Goal: Information Seeking & Learning: Learn about a topic

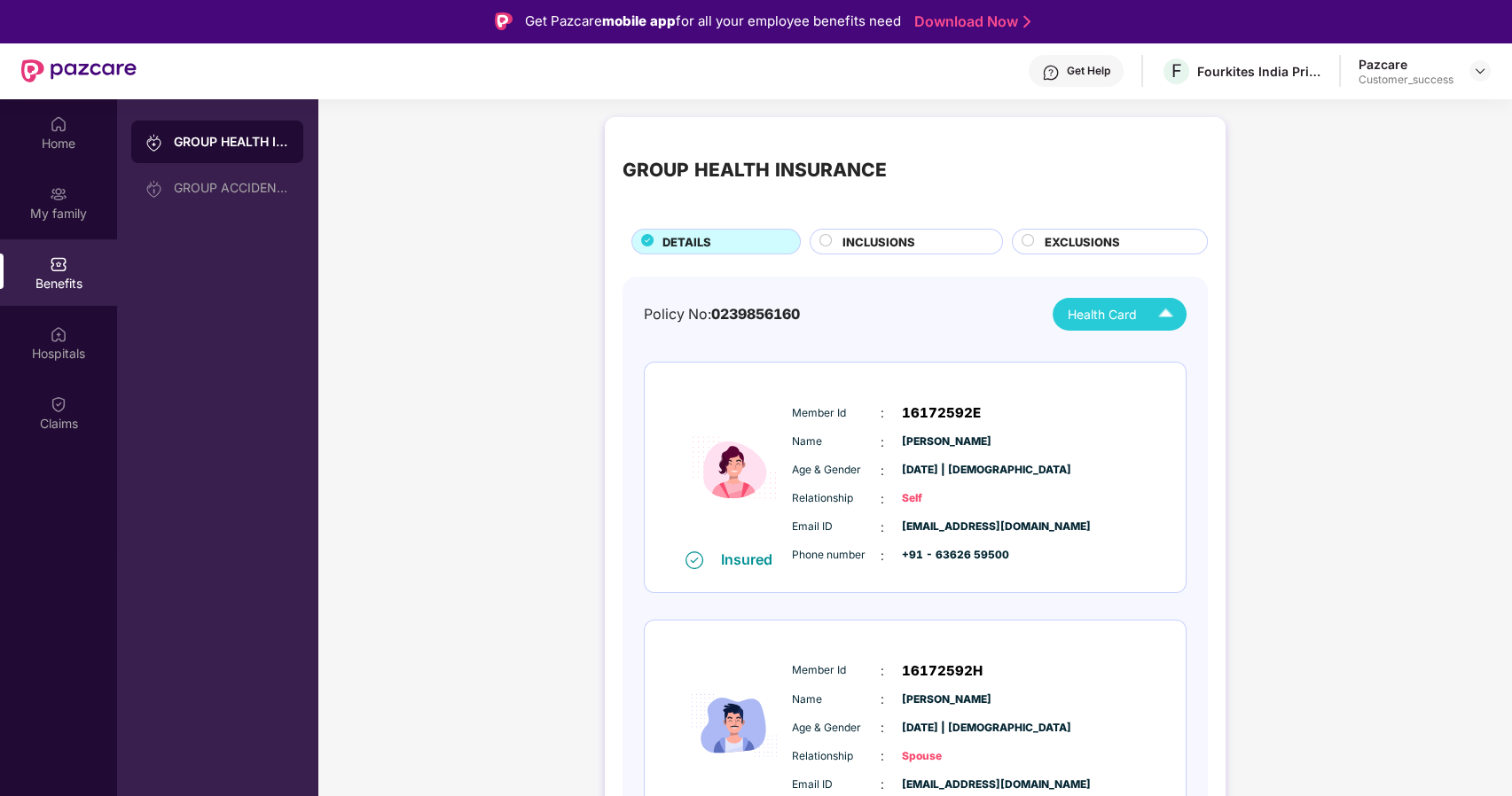
scroll to position [681, 0]
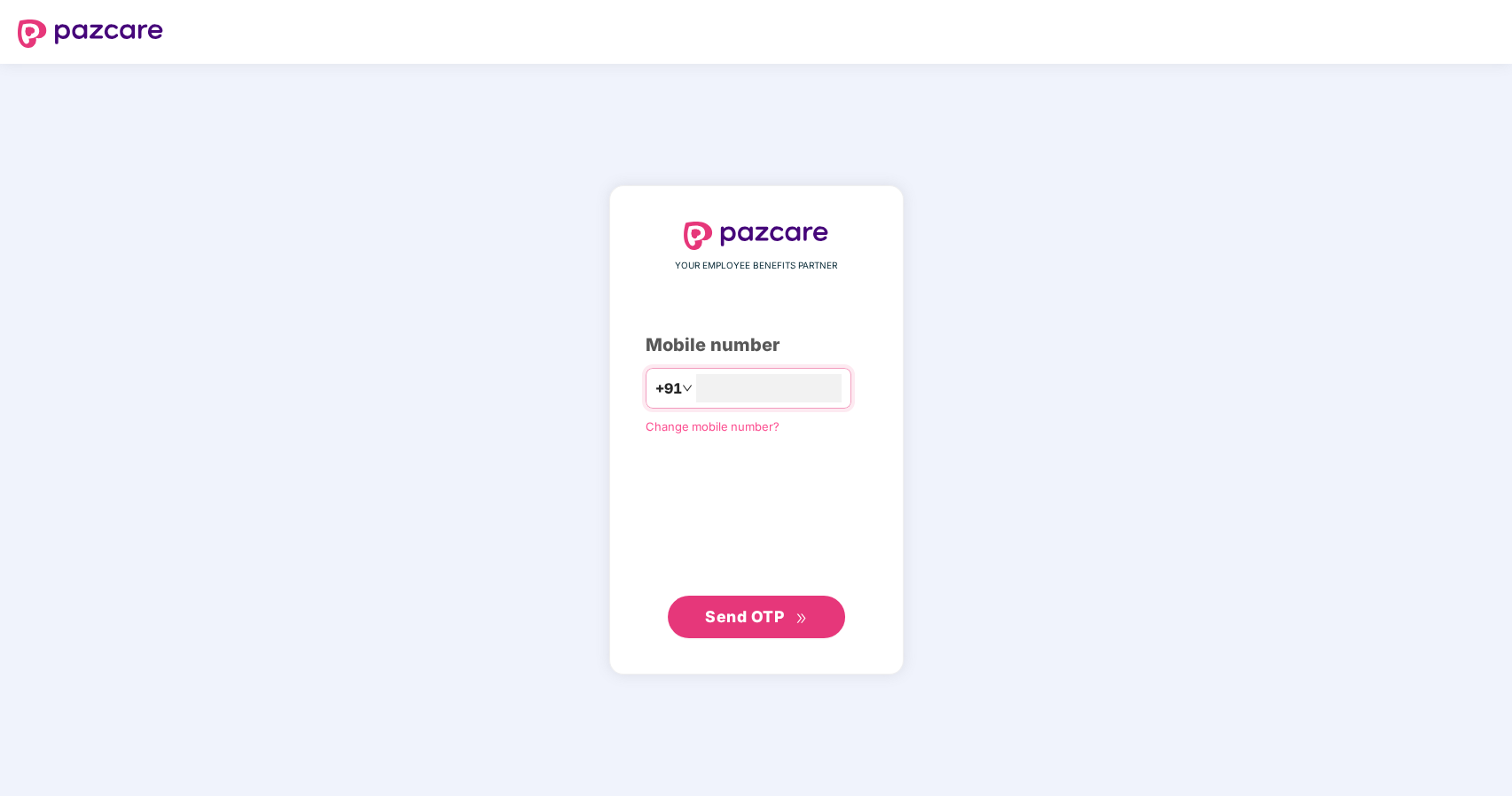
type input "**********"
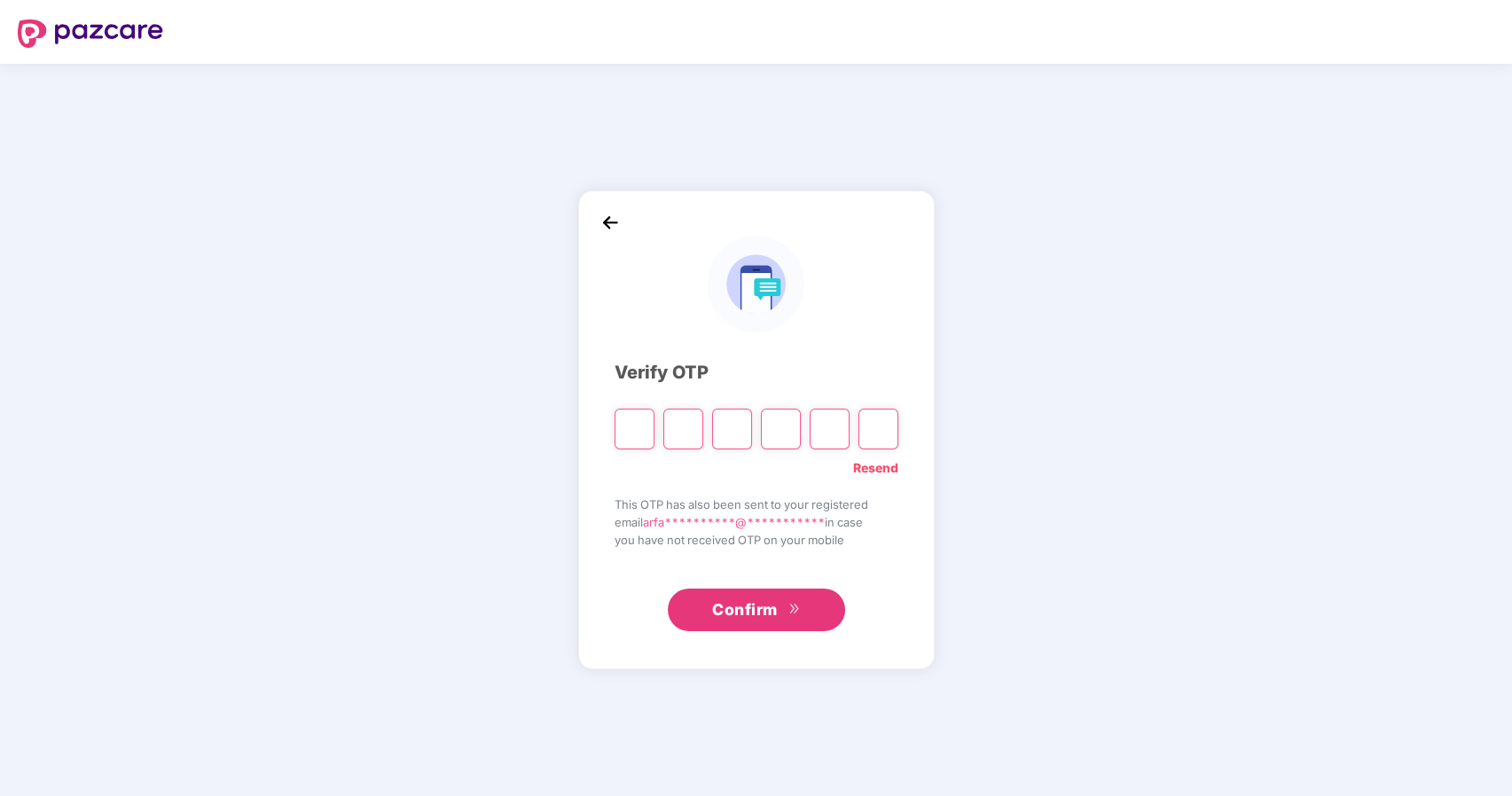
type input "*"
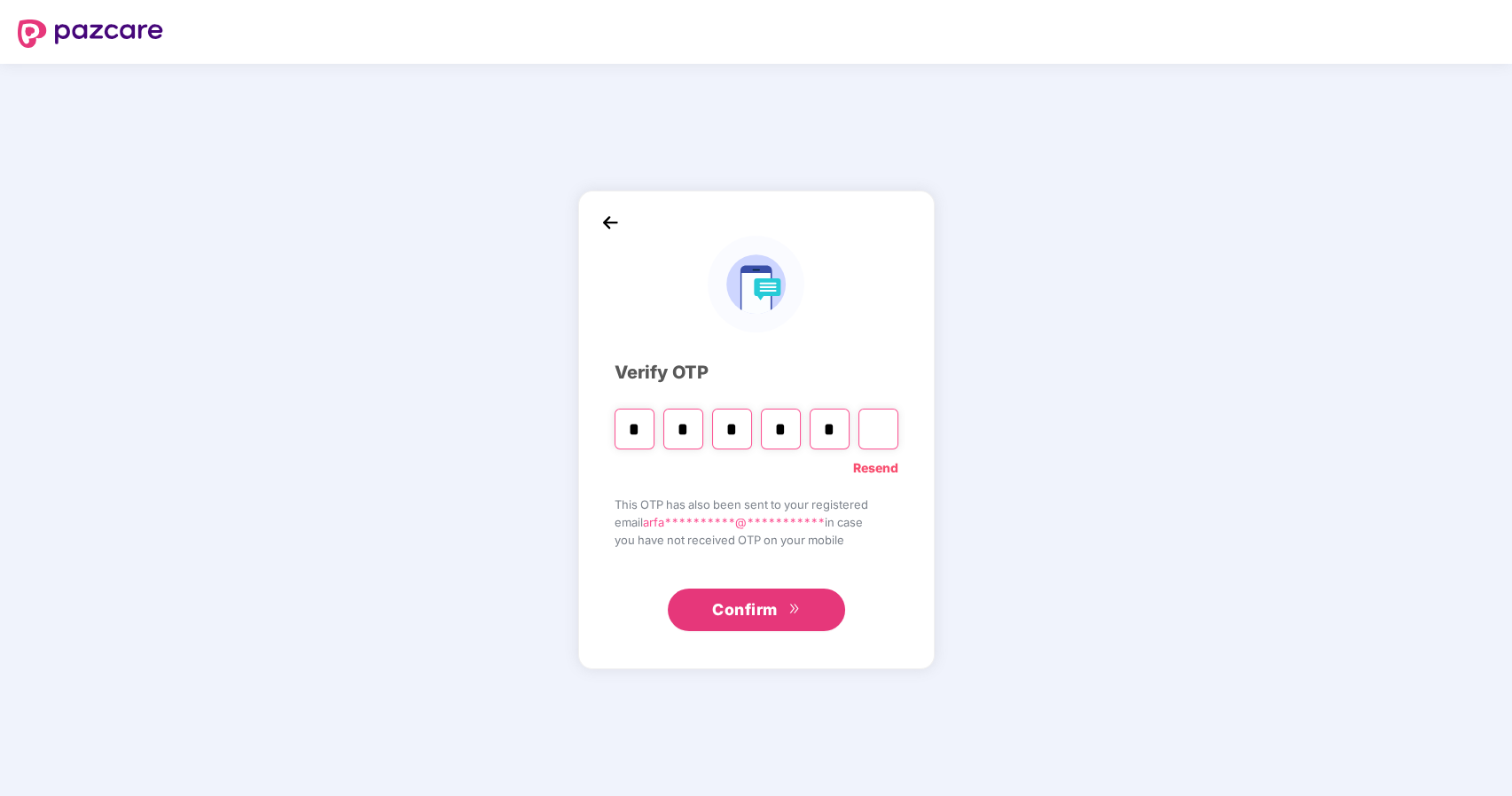
type input "*"
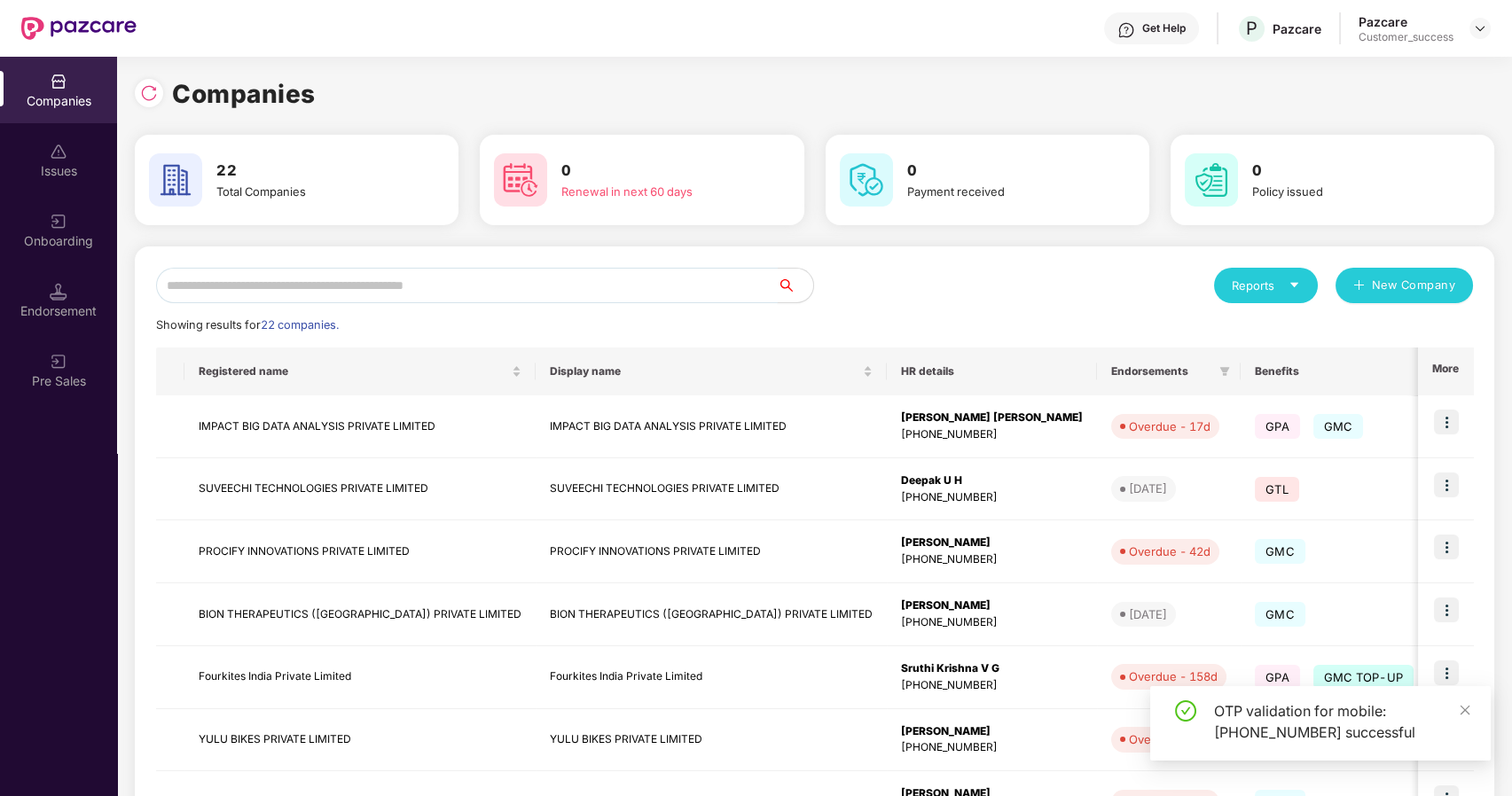
click at [447, 278] on input "text" at bounding box center [466, 285] width 621 height 36
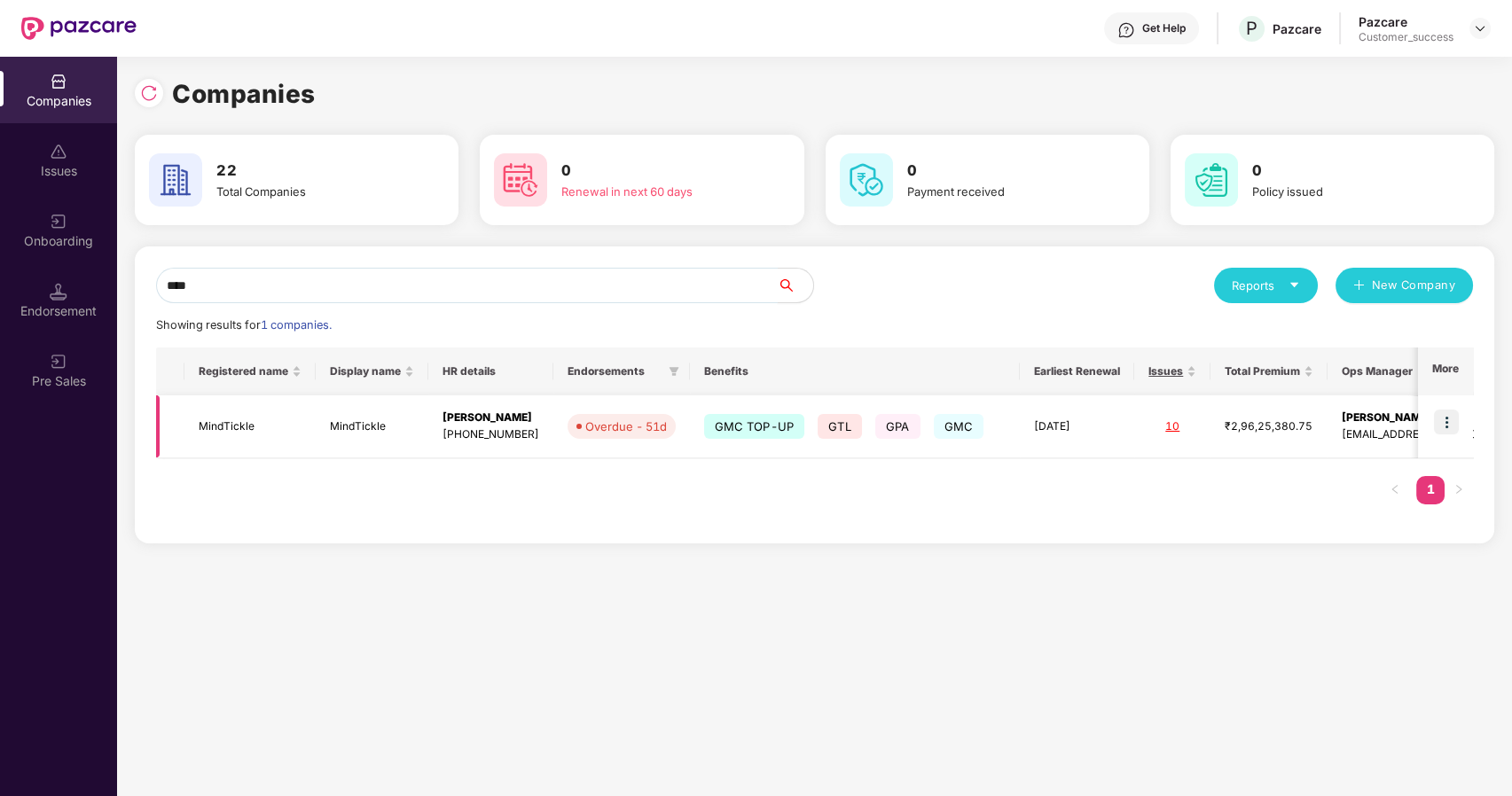
type input "****"
click at [322, 428] on td "MindTickle" at bounding box center [372, 426] width 113 height 63
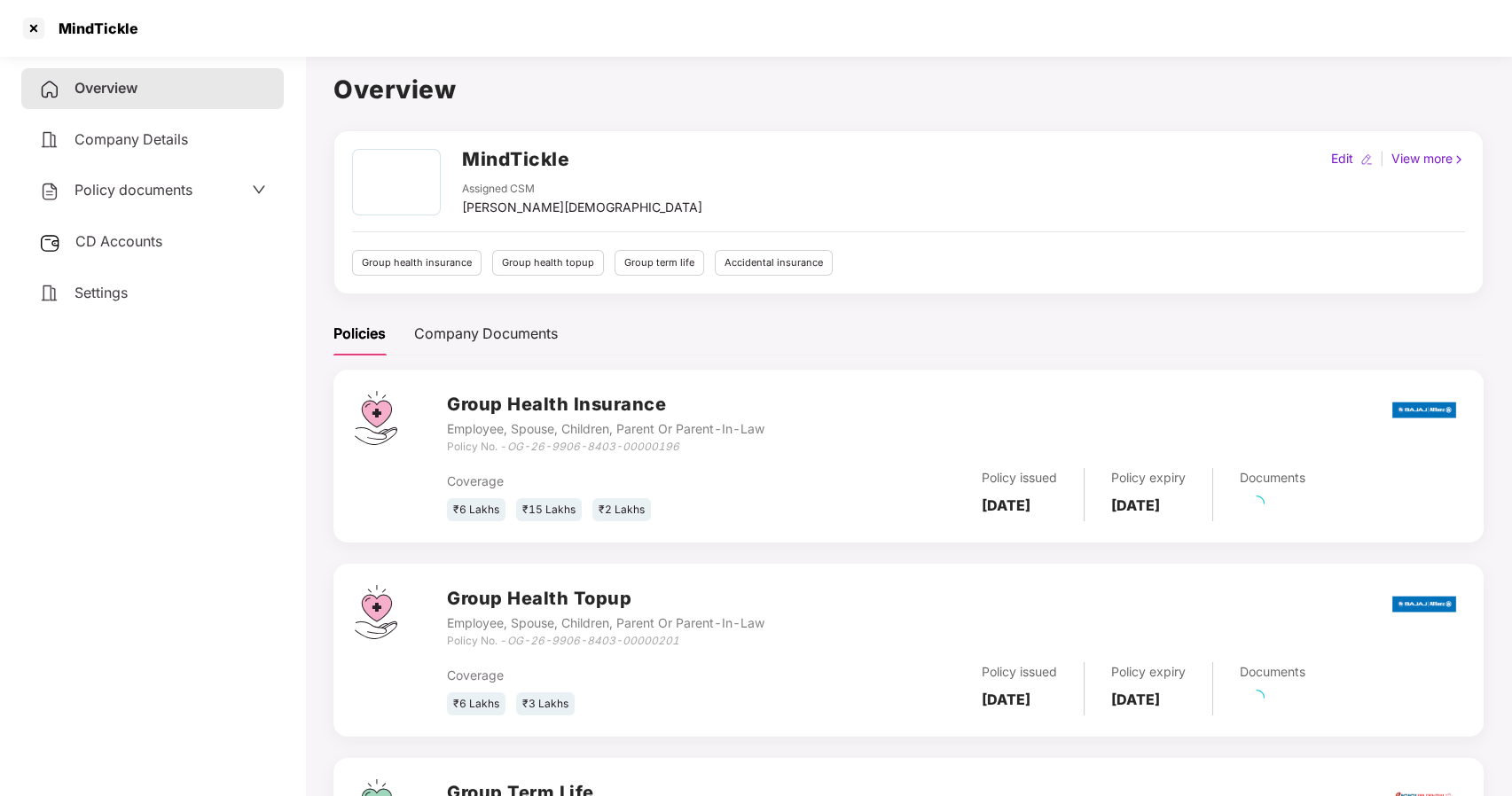
click at [118, 192] on span "Policy documents" at bounding box center [133, 189] width 118 height 17
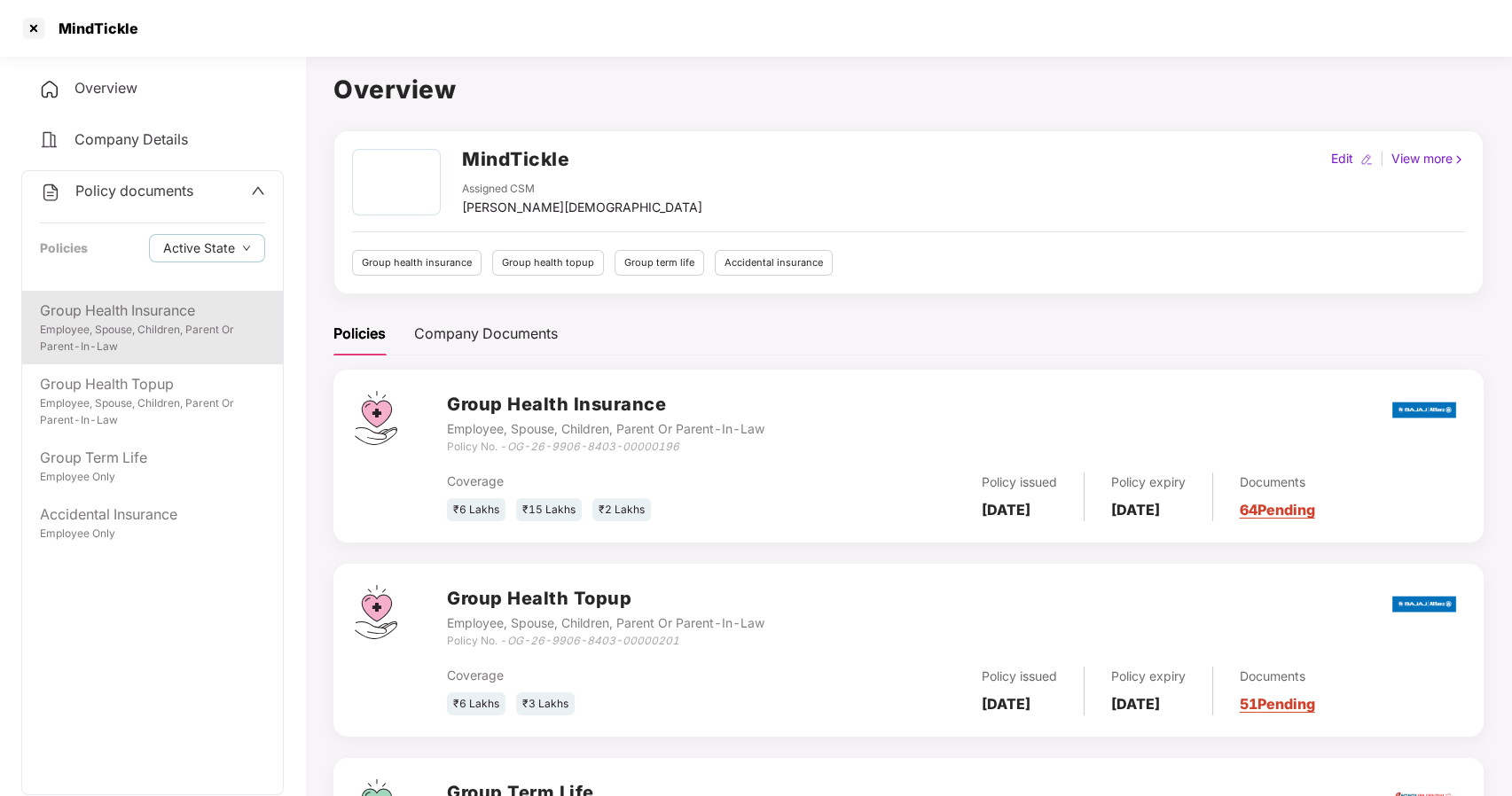
click at [139, 342] on div "Employee, Spouse, Children, Parent Or Parent-In-Law" at bounding box center [151, 338] width 225 height 34
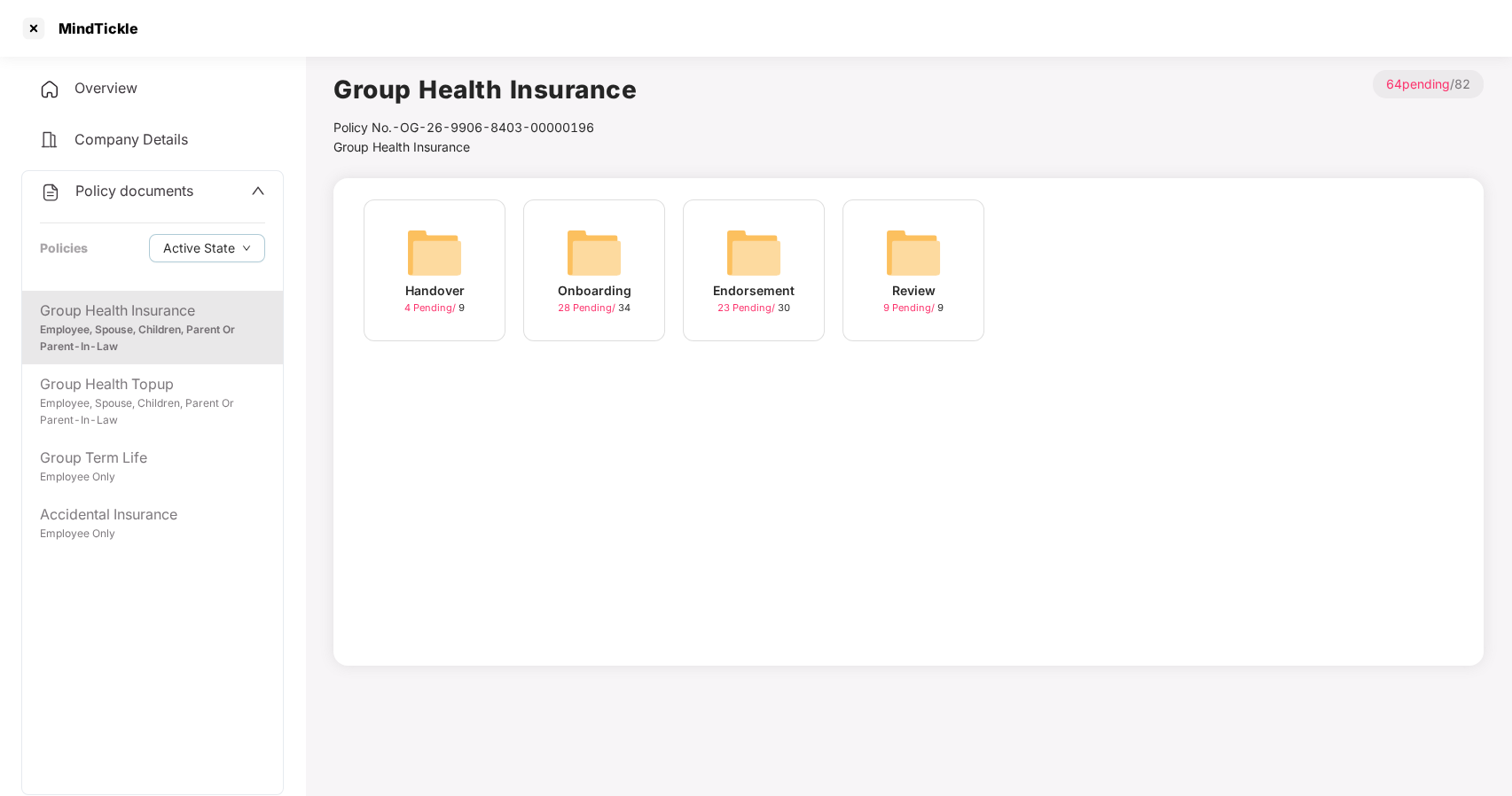
click at [592, 260] on img at bounding box center [594, 252] width 57 height 57
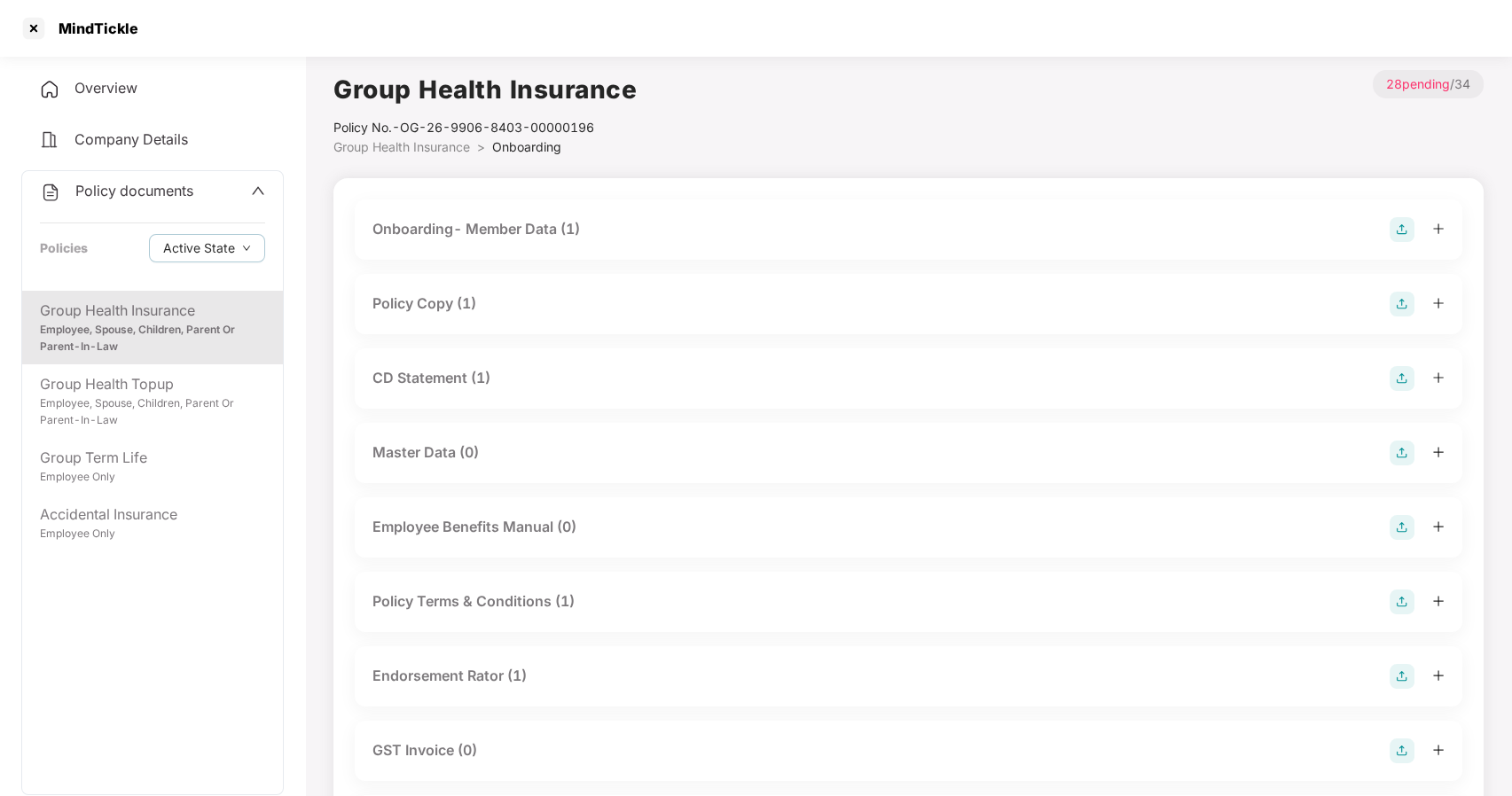
click at [435, 301] on div "Policy Copy (1)" at bounding box center [424, 304] width 104 height 22
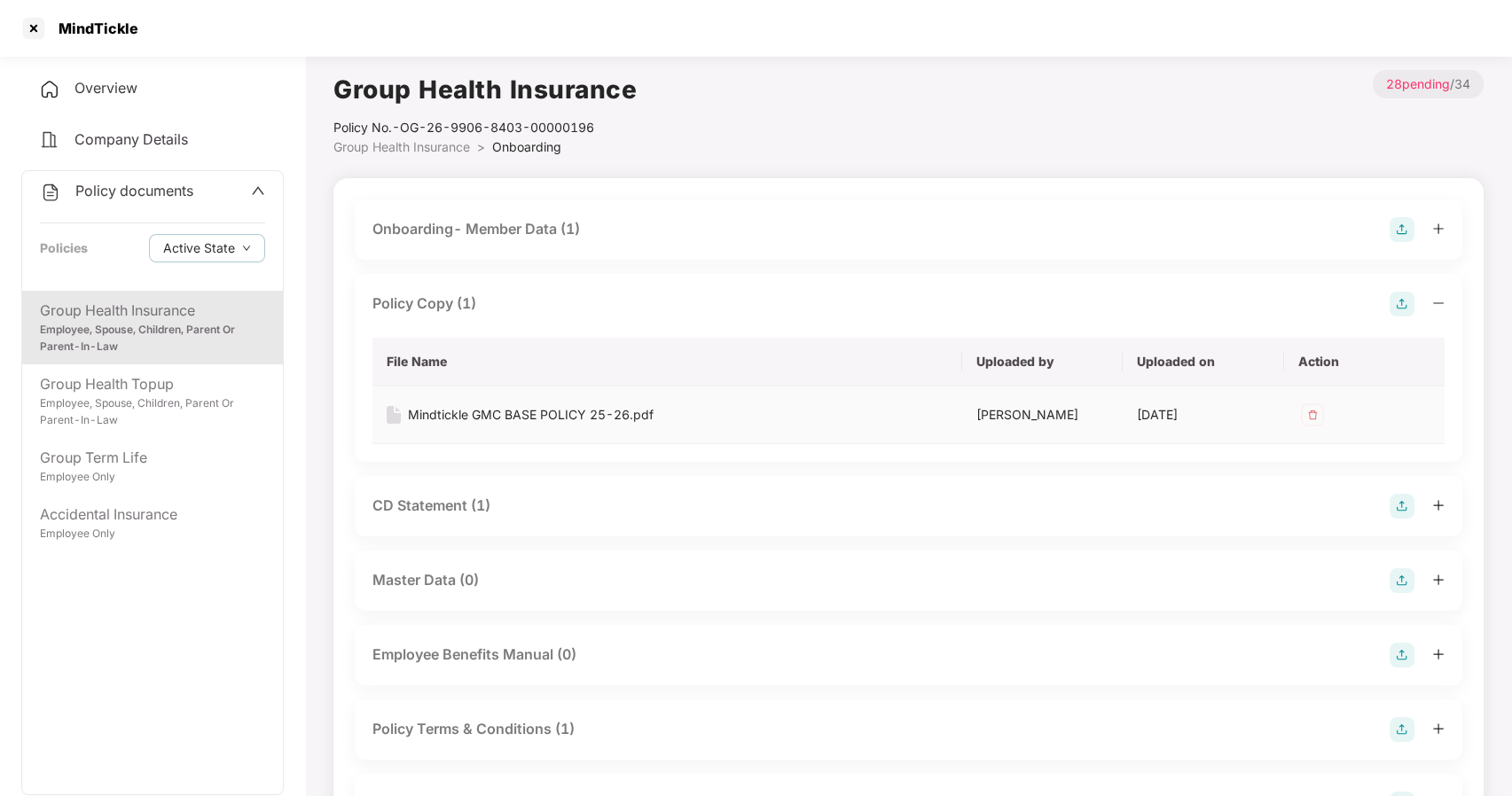
click at [445, 415] on div "Mindtickle GMC BASE POLICY 25-26.pdf" at bounding box center [530, 415] width 246 height 19
click at [31, 33] on div at bounding box center [33, 28] width 28 height 28
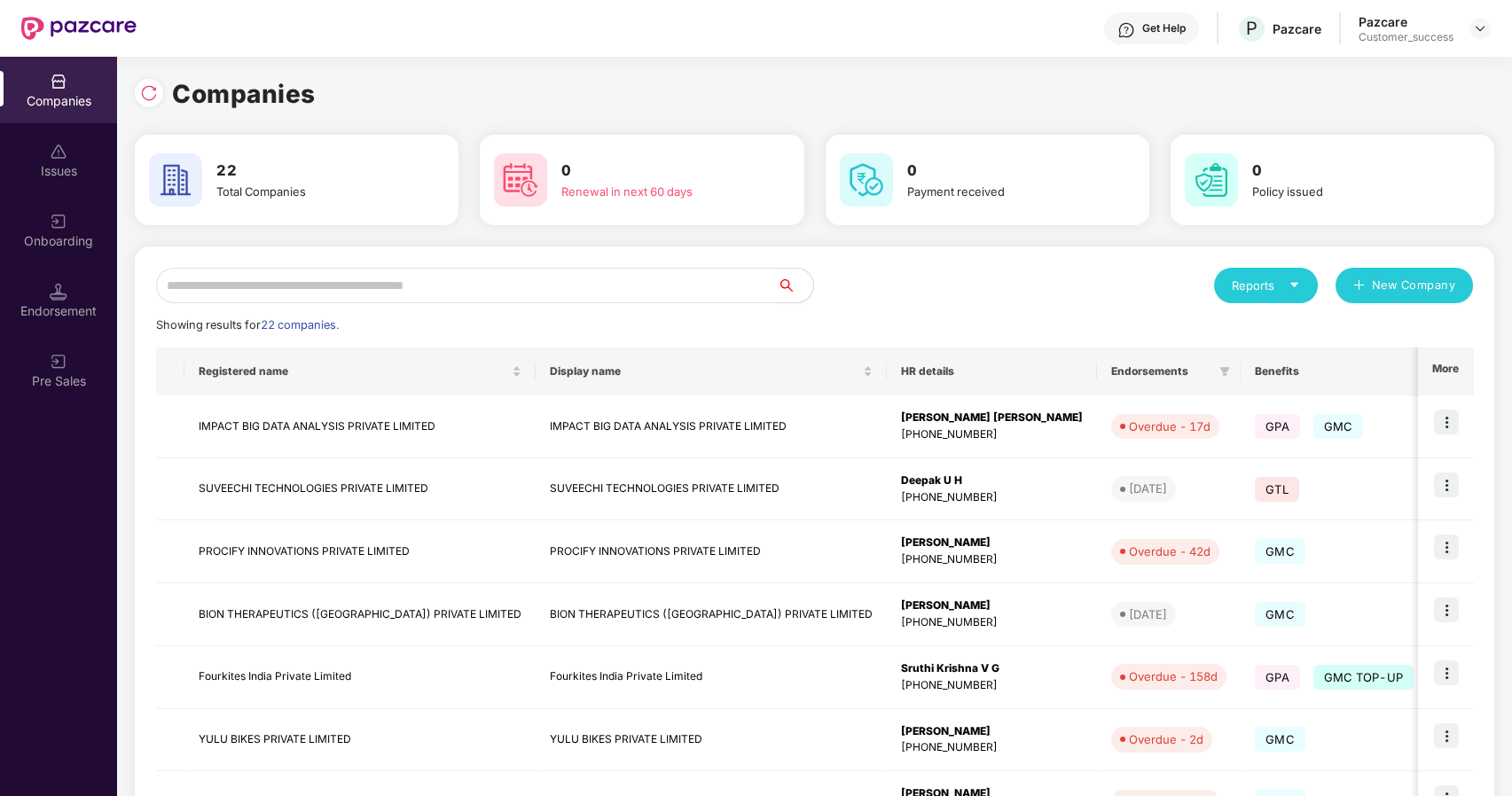
click at [212, 283] on input "text" at bounding box center [466, 285] width 621 height 36
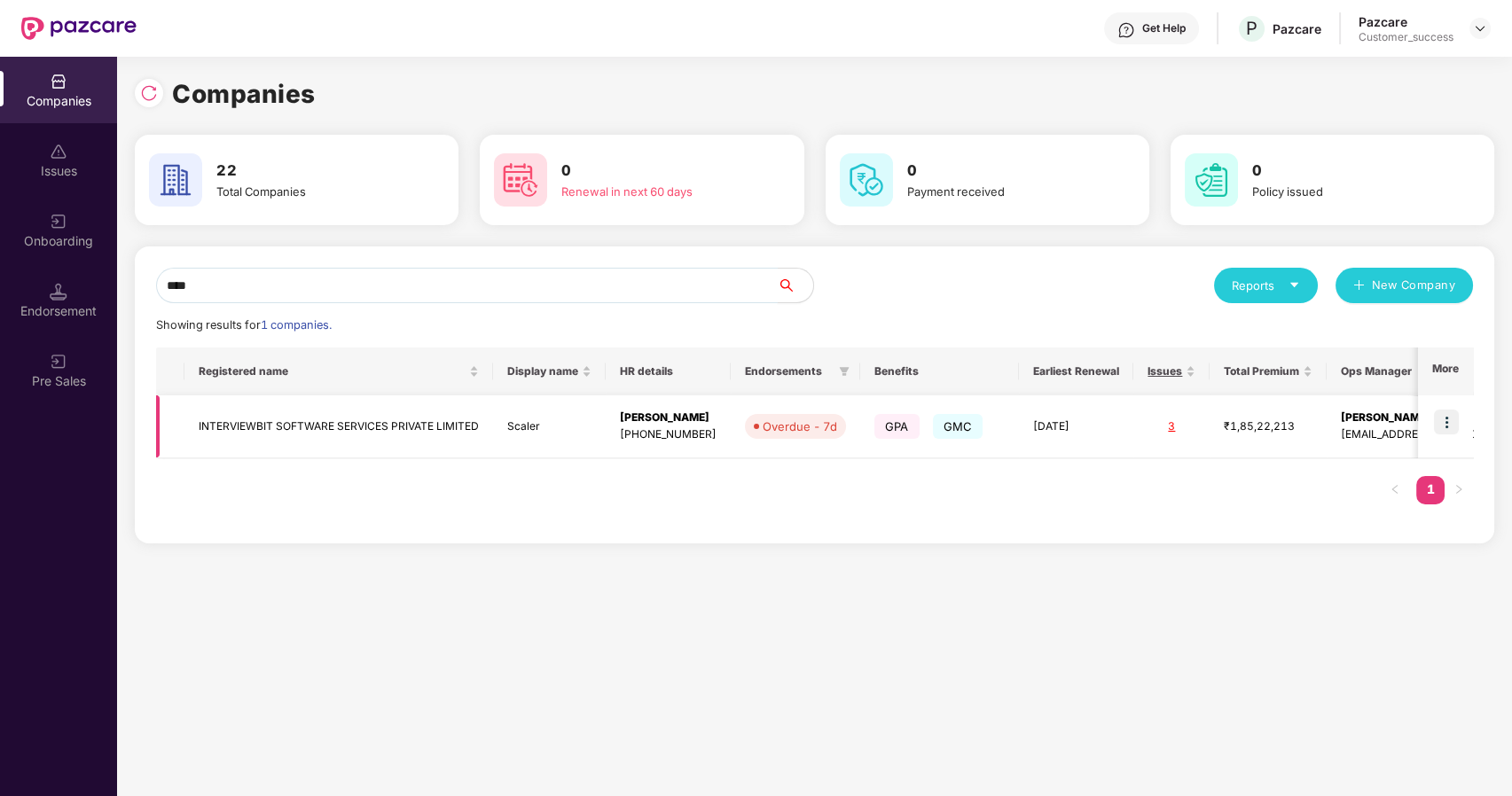
type input "****"
click at [1440, 410] on img at bounding box center [1446, 421] width 25 height 25
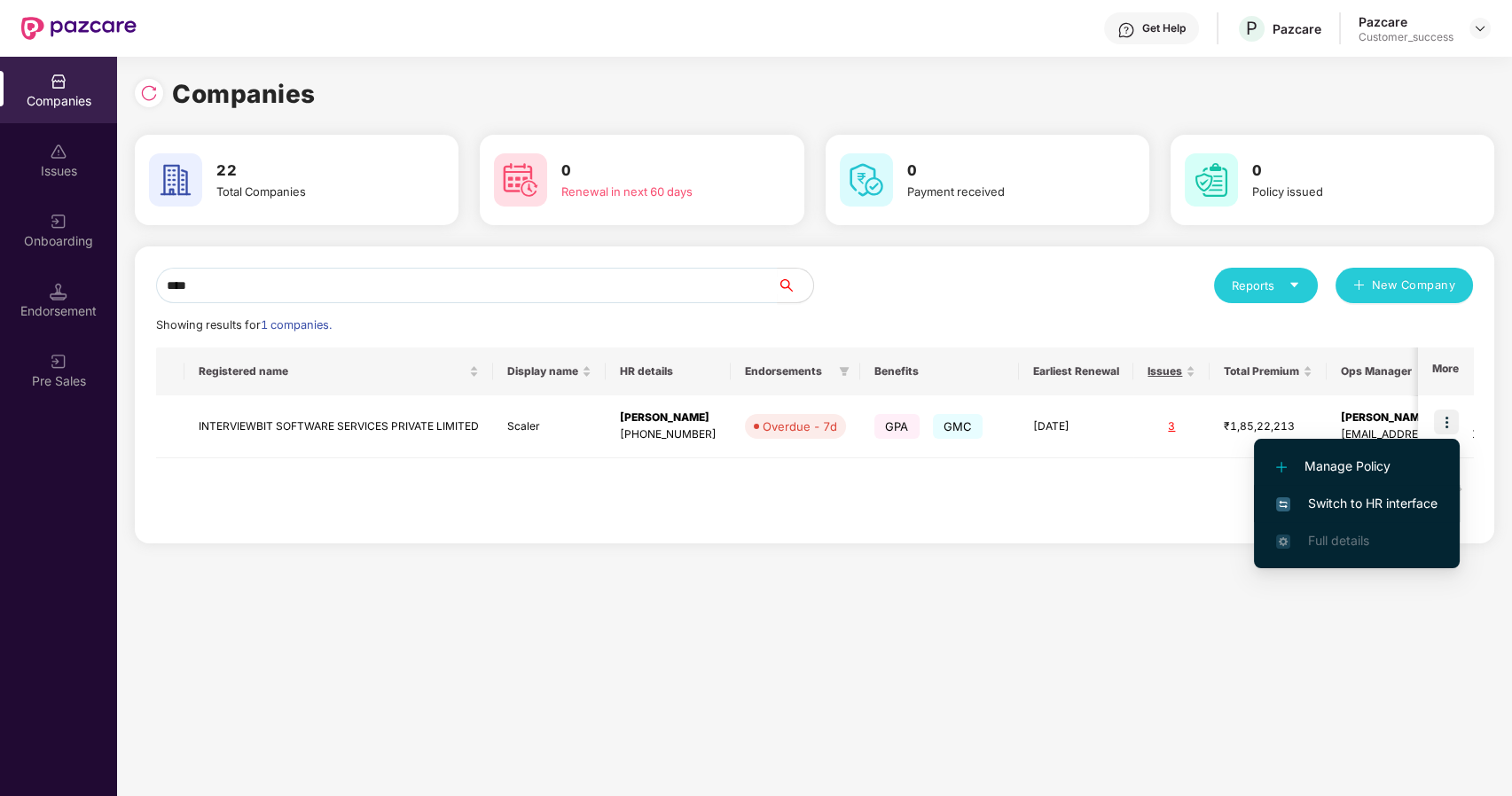
click at [1384, 492] on li "Switch to HR interface" at bounding box center [1356, 503] width 206 height 38
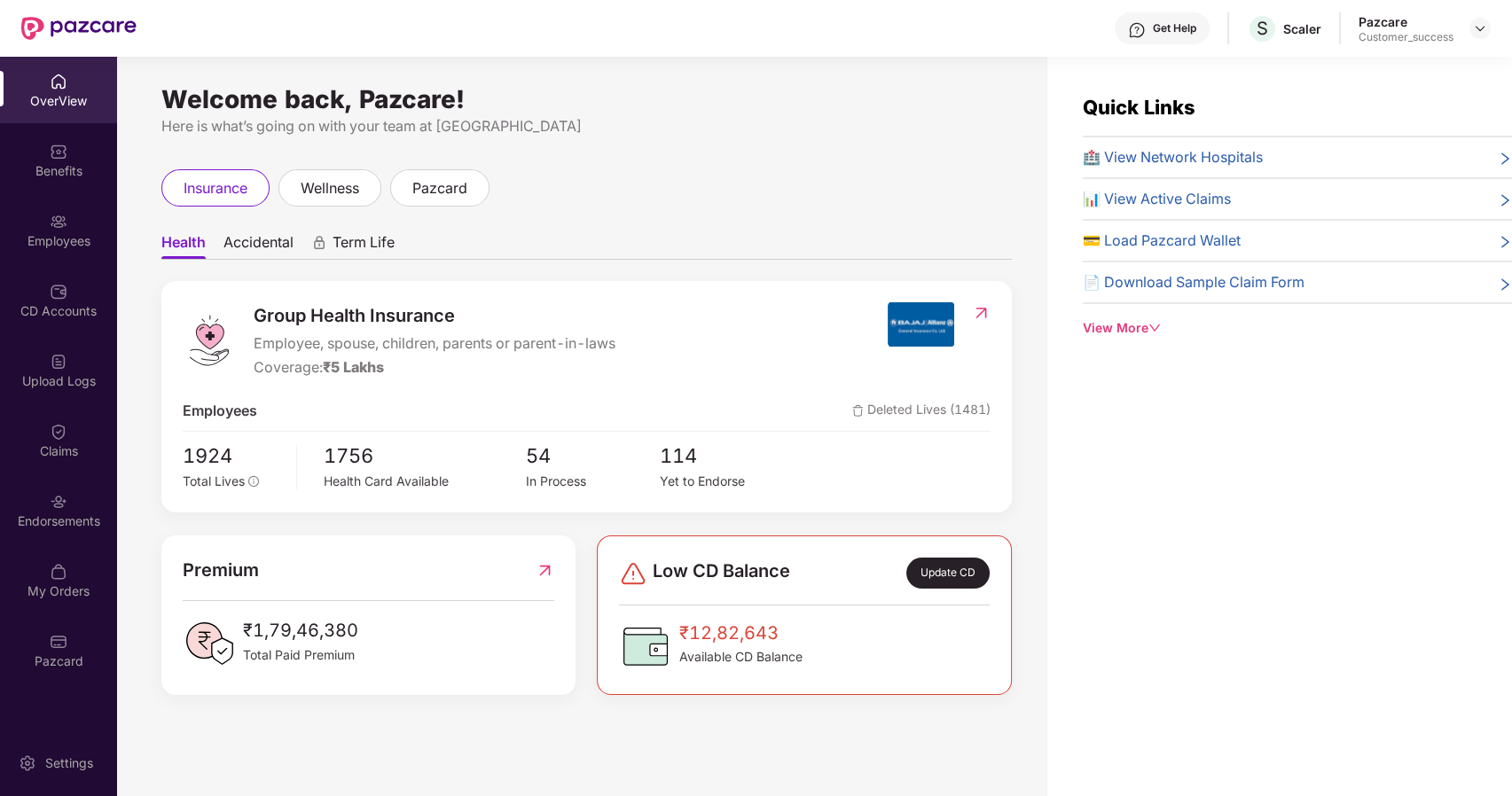
click at [62, 170] on div "Benefits" at bounding box center [59, 171] width 117 height 17
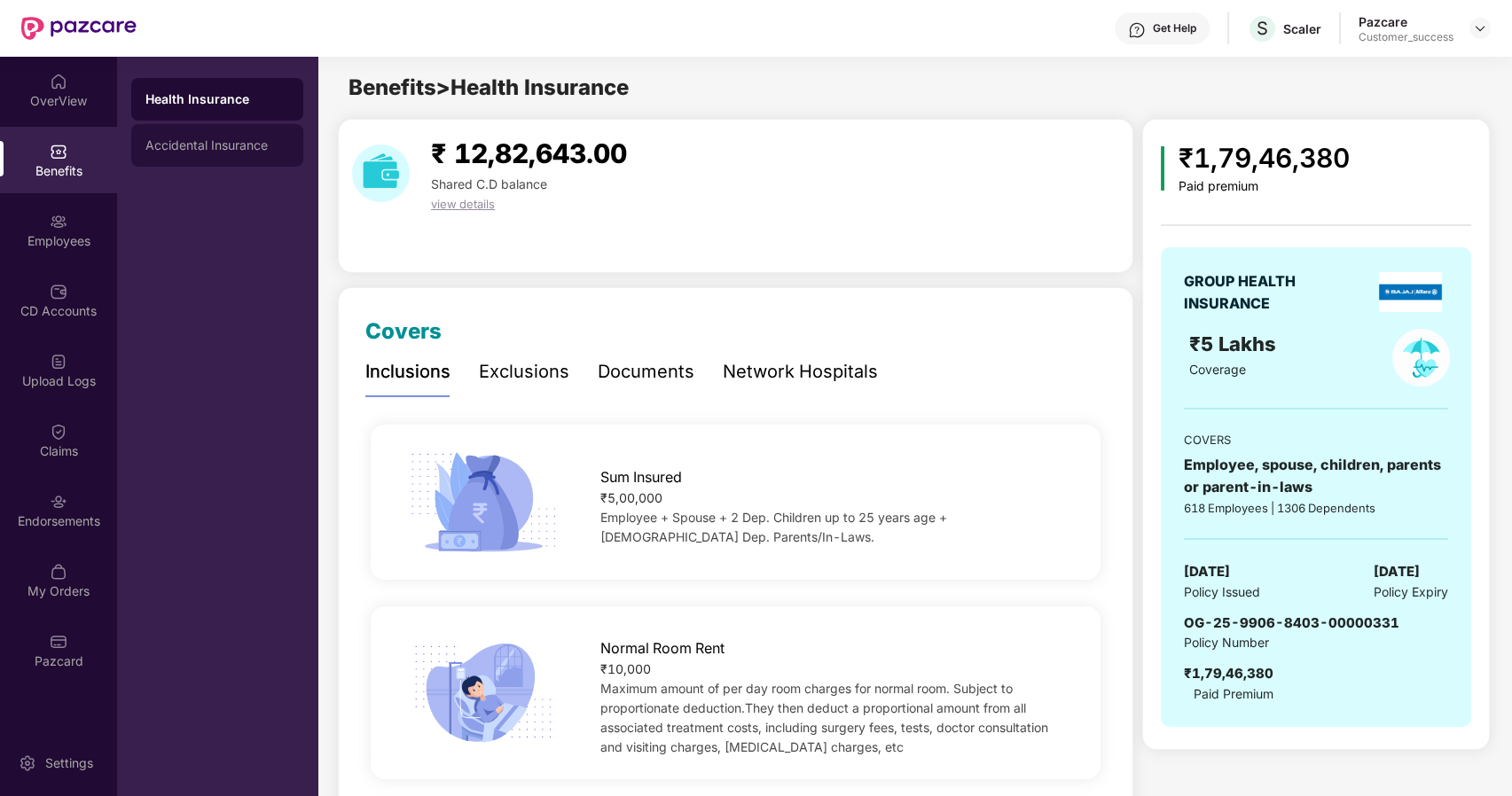
click at [241, 139] on div "Accidental Insurance" at bounding box center [217, 145] width 144 height 14
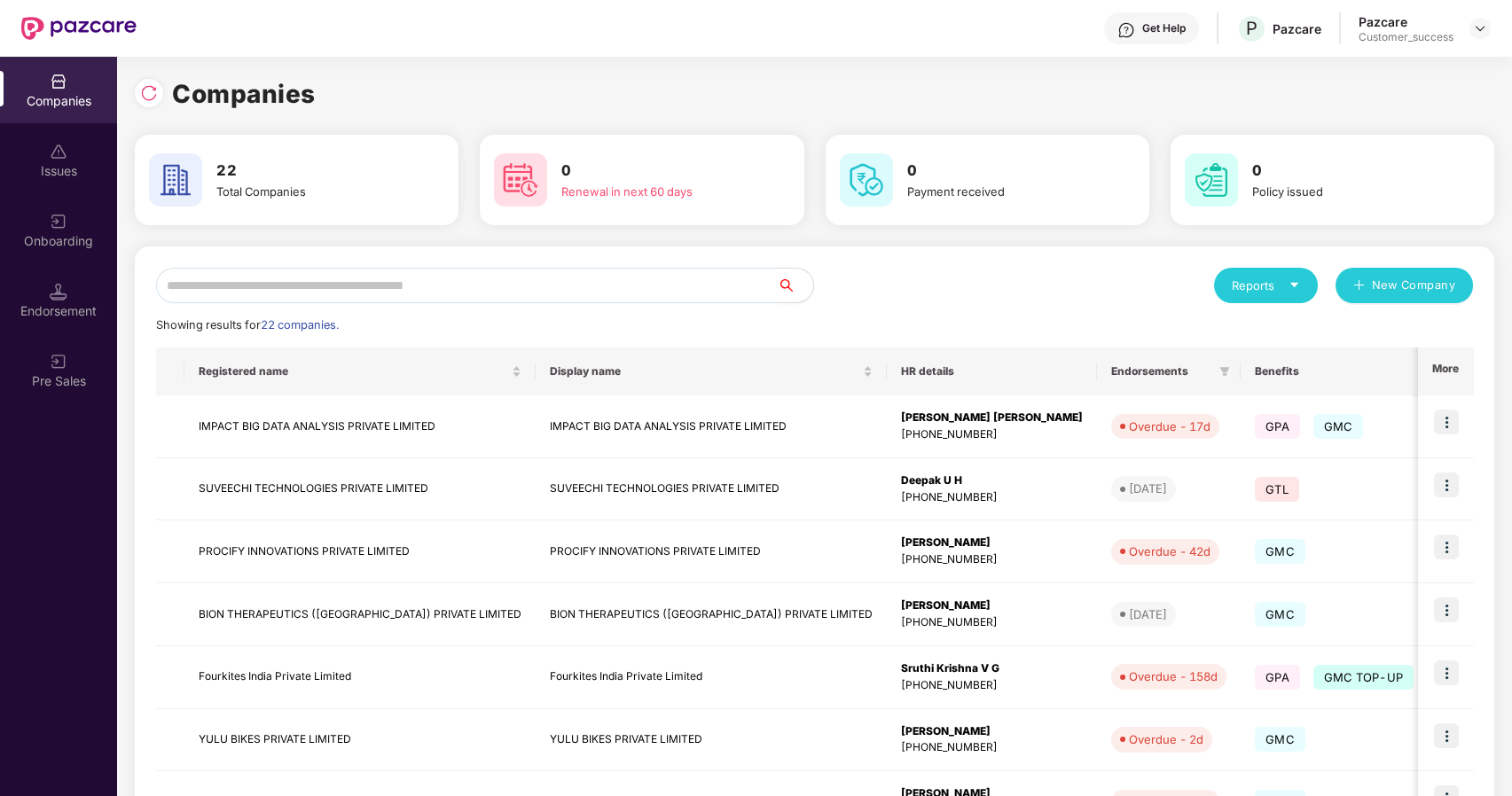
click at [319, 281] on input "text" at bounding box center [466, 285] width 621 height 36
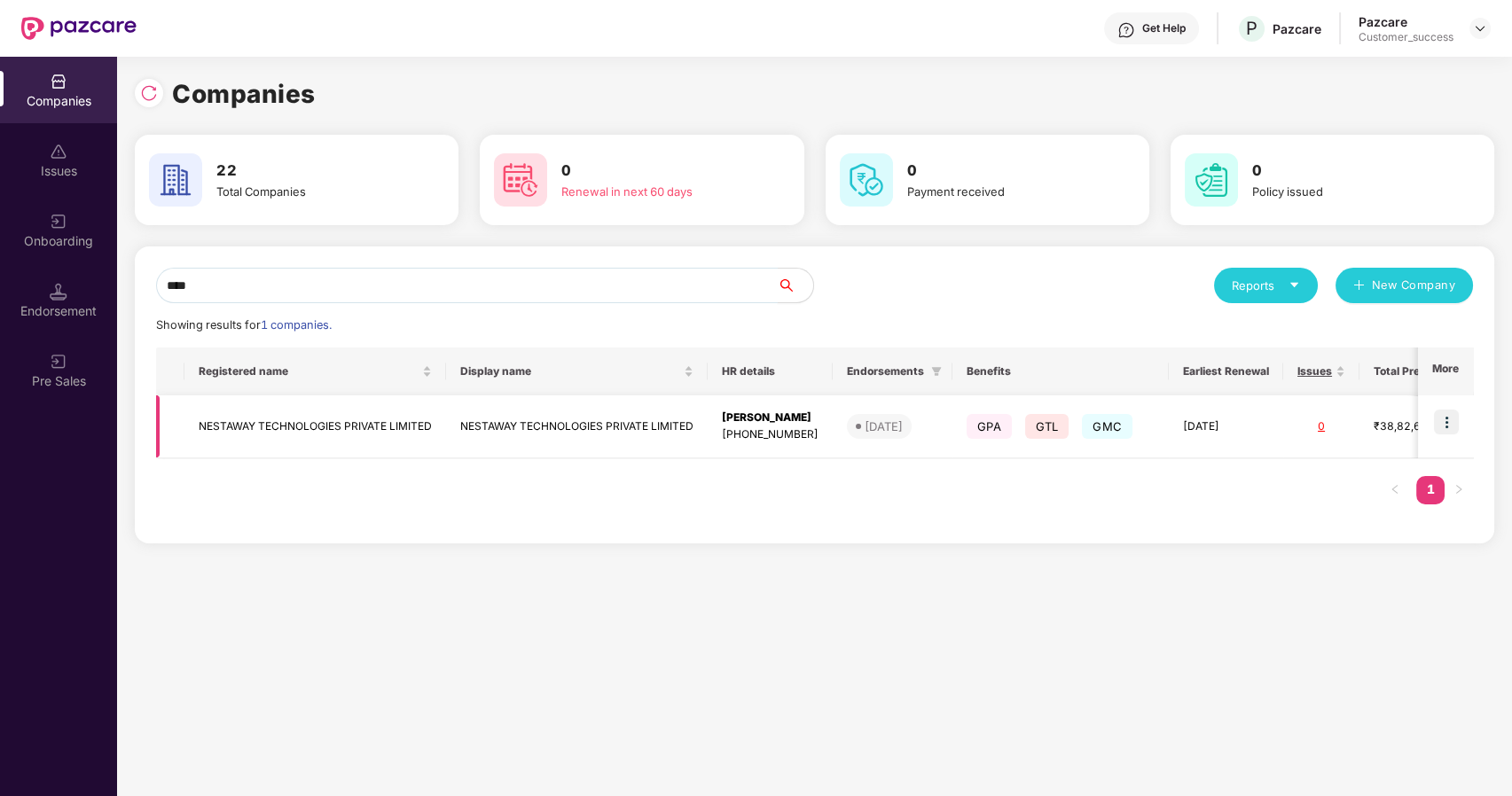
type input "****"
click at [1451, 422] on img at bounding box center [1446, 421] width 25 height 25
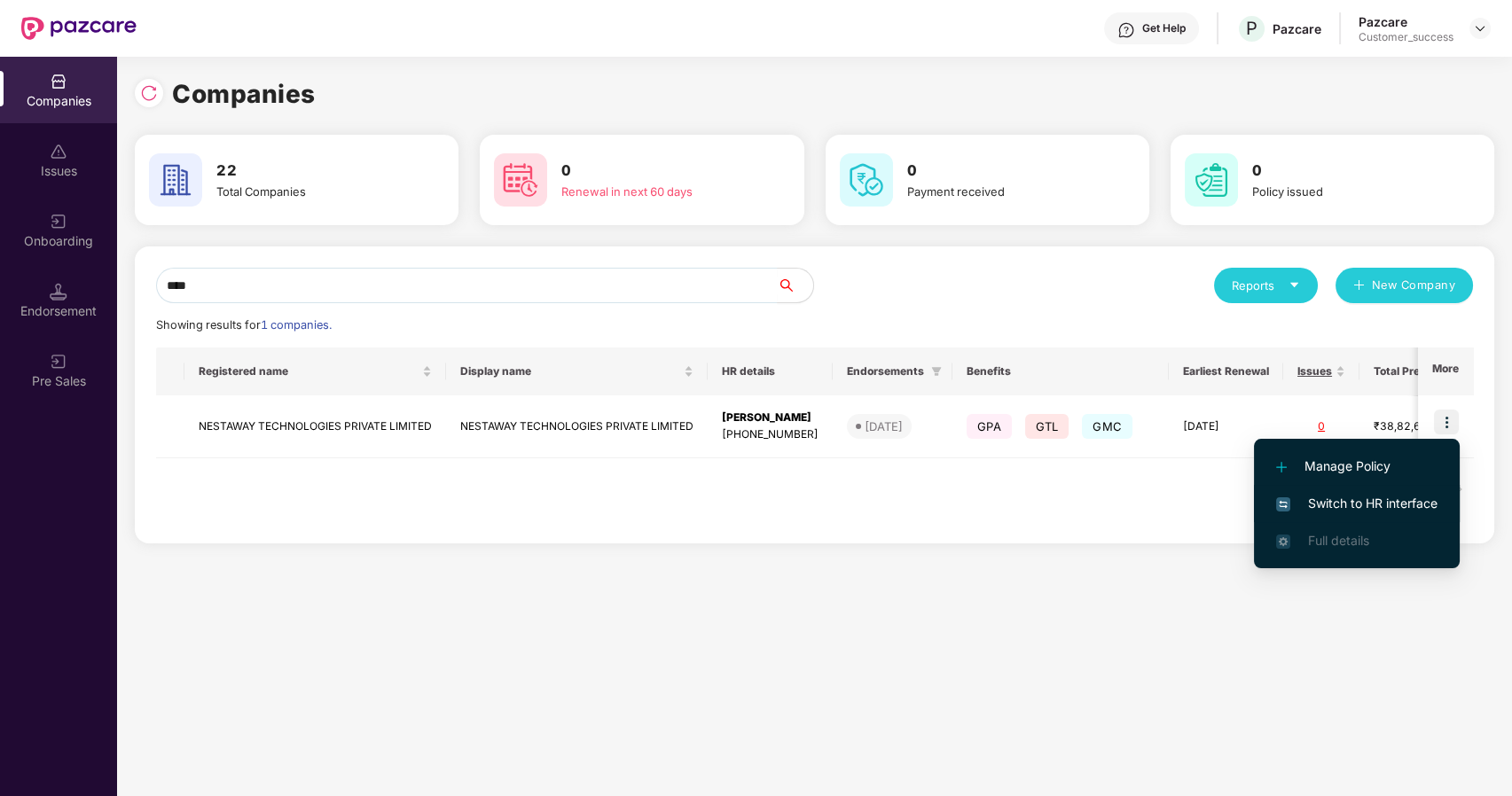
click at [1333, 493] on span "Switch to HR interface" at bounding box center [1357, 503] width 161 height 19
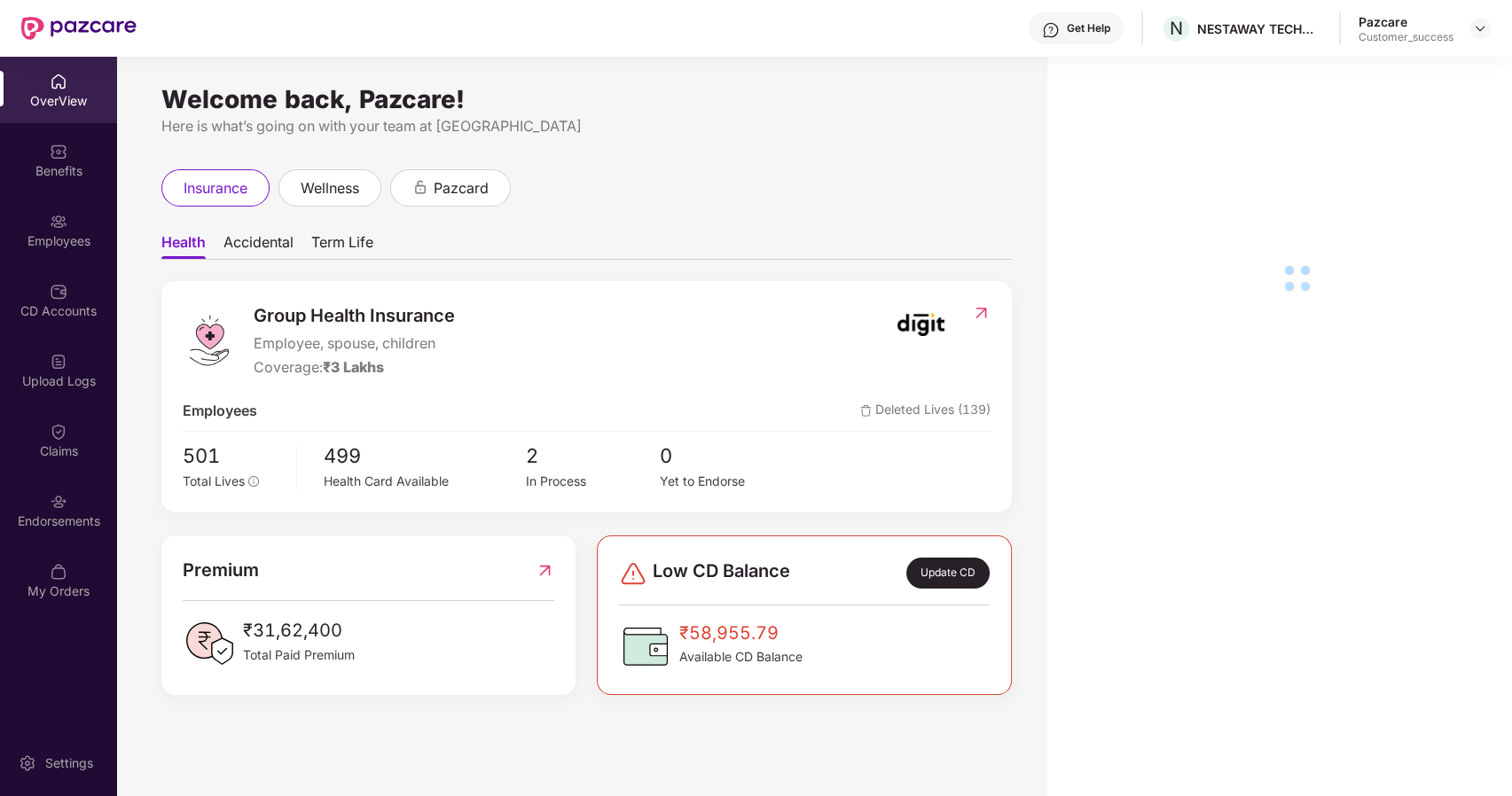
click at [53, 160] on div "Benefits" at bounding box center [59, 160] width 117 height 66
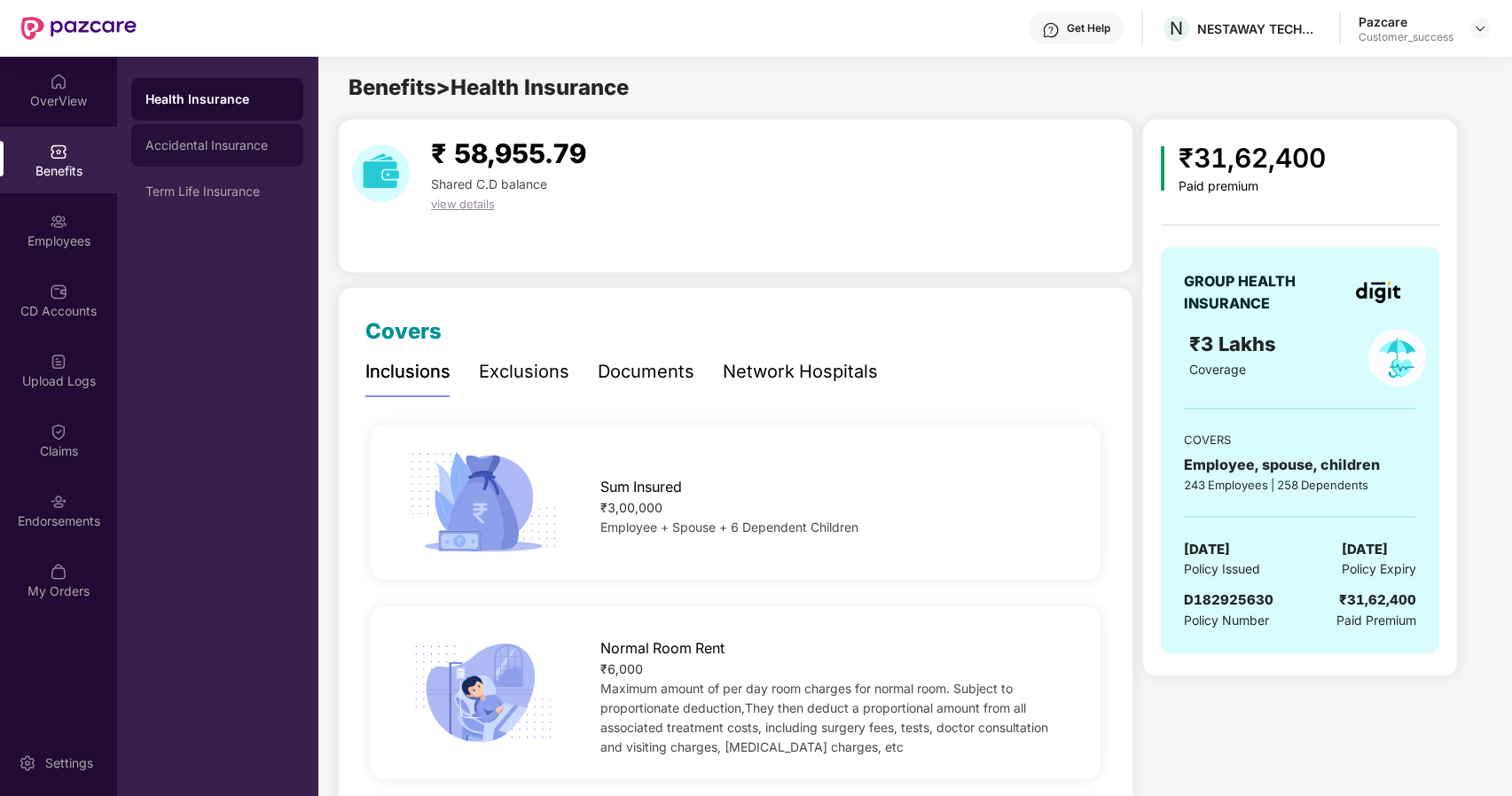
click at [220, 131] on div "Accidental Insurance" at bounding box center [217, 145] width 172 height 42
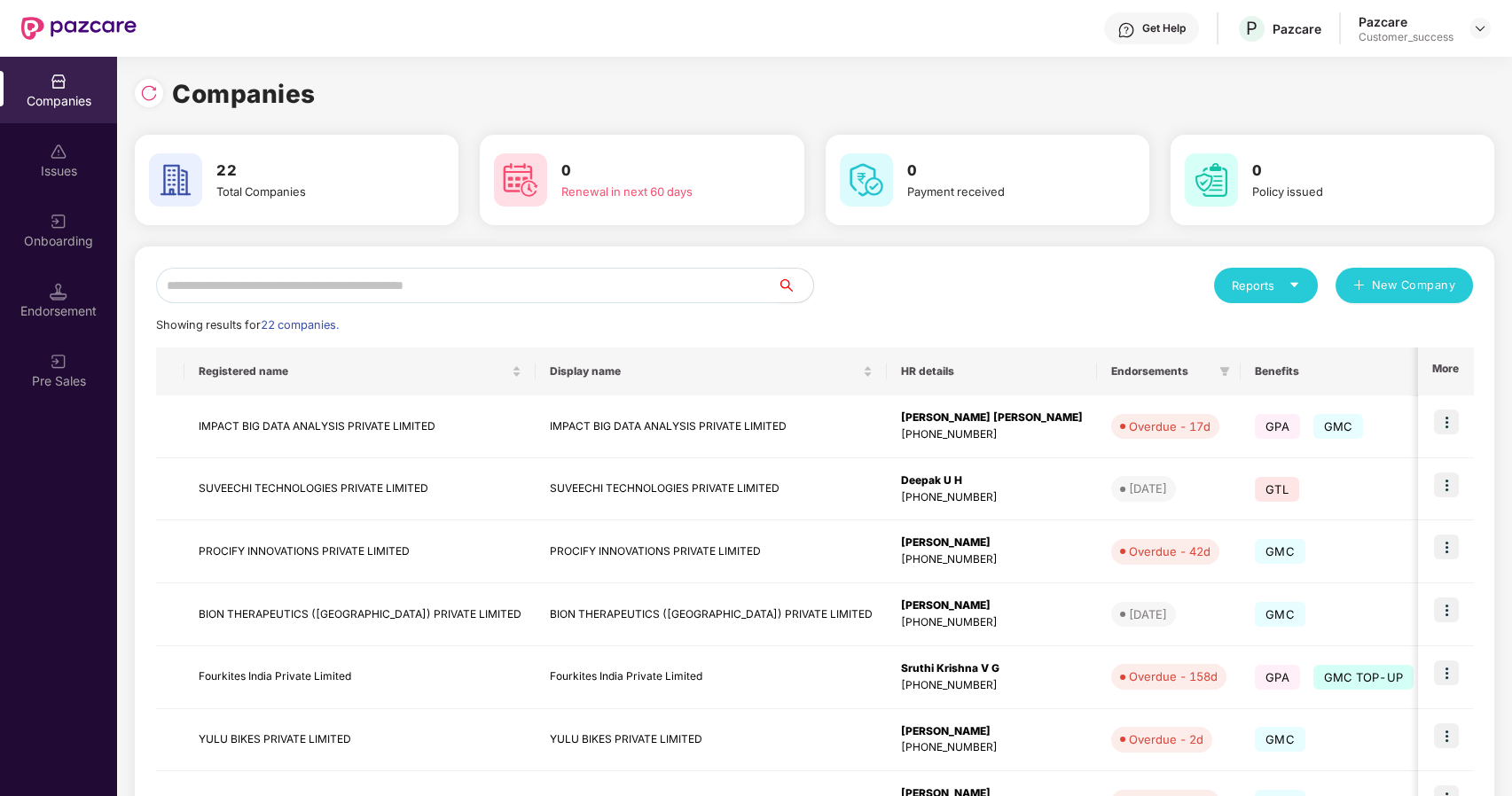
click at [333, 290] on input "text" at bounding box center [466, 285] width 621 height 36
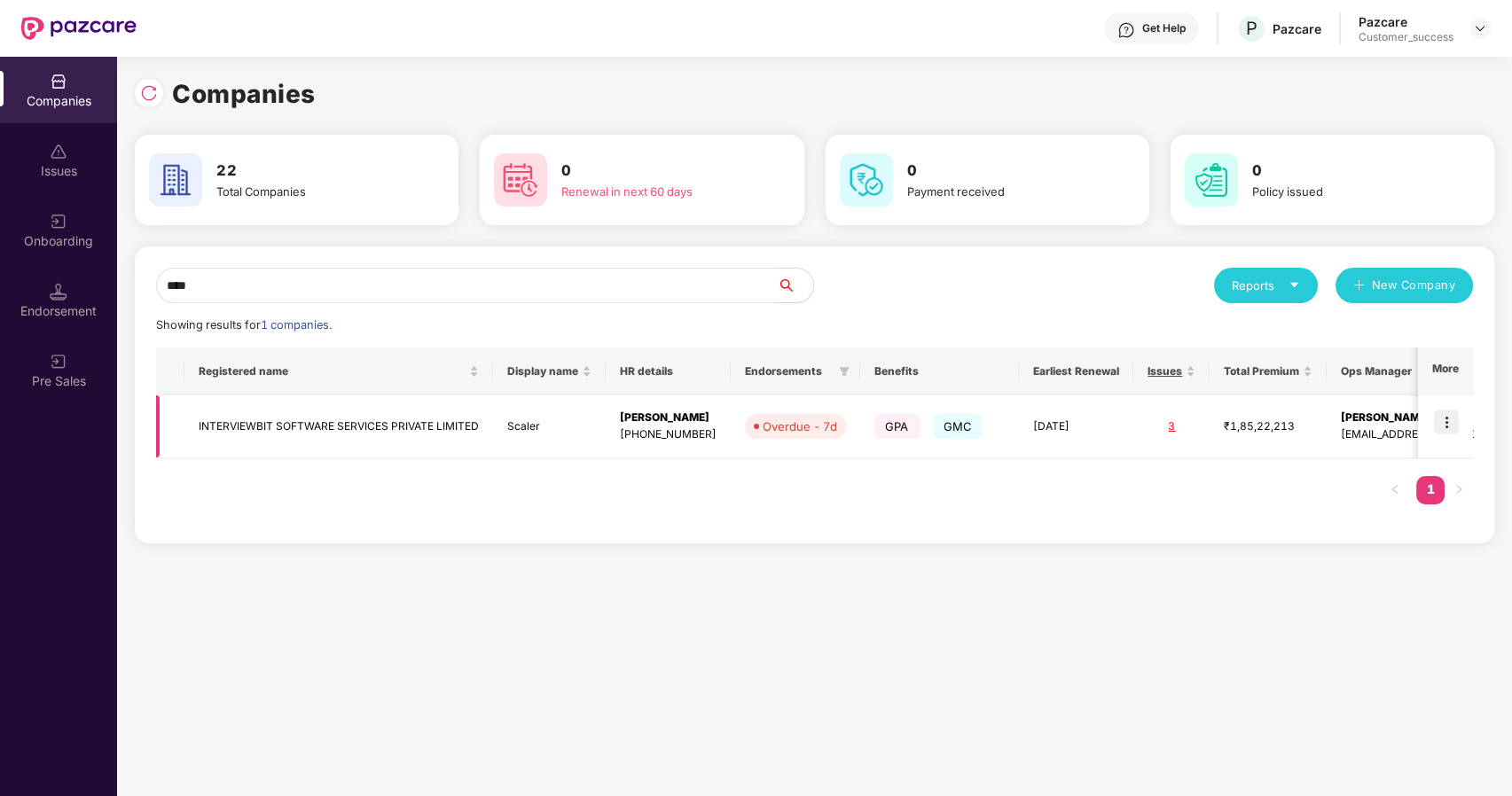
type input "****"
click at [421, 422] on td "INTERVIEWBIT SOFTWARE SERVICES PRIVATE LIMITED" at bounding box center [339, 426] width 308 height 63
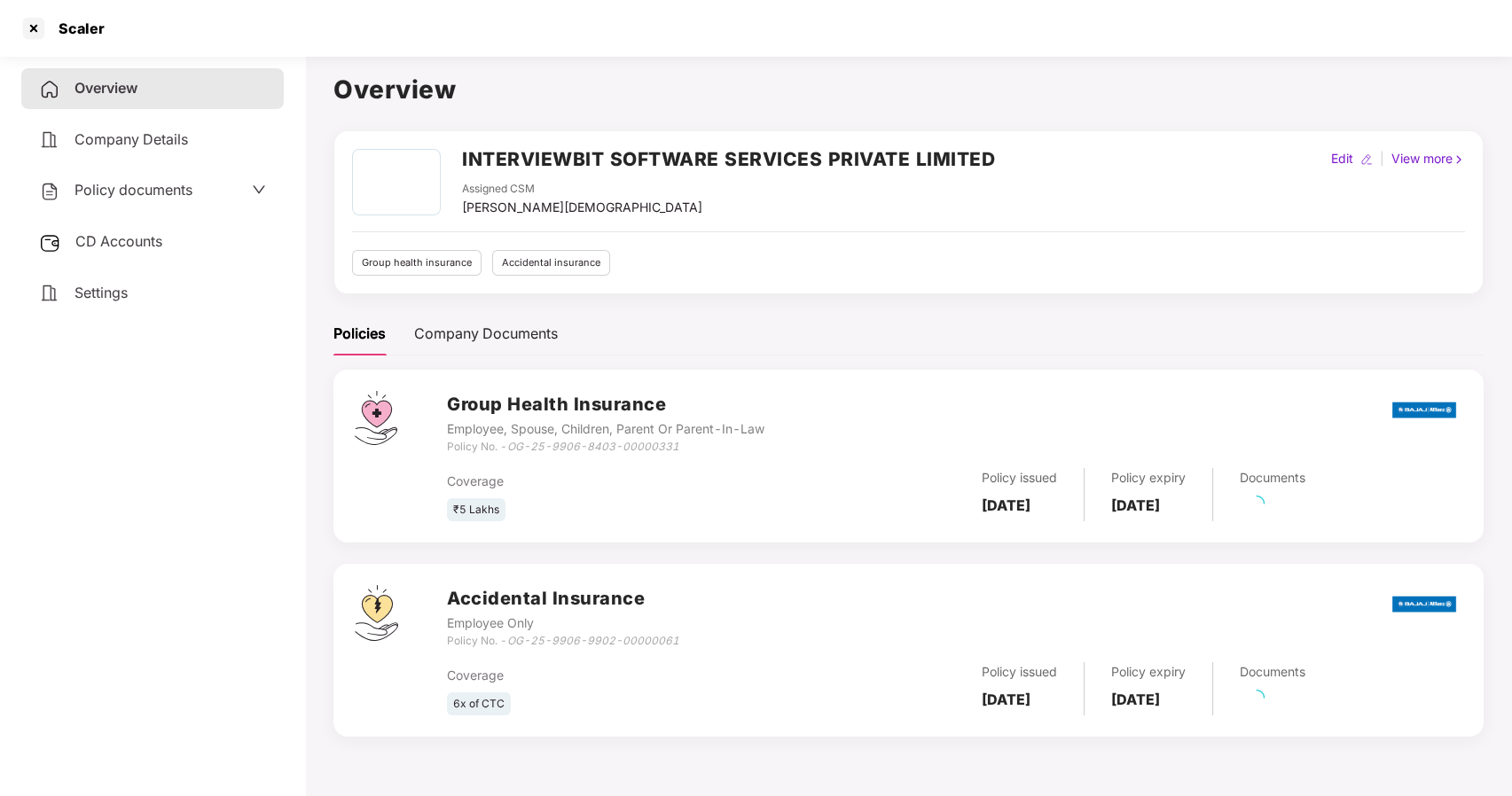
click at [83, 202] on div "Policy documents" at bounding box center [152, 191] width 262 height 40
click at [118, 193] on span "Policy documents" at bounding box center [133, 189] width 118 height 17
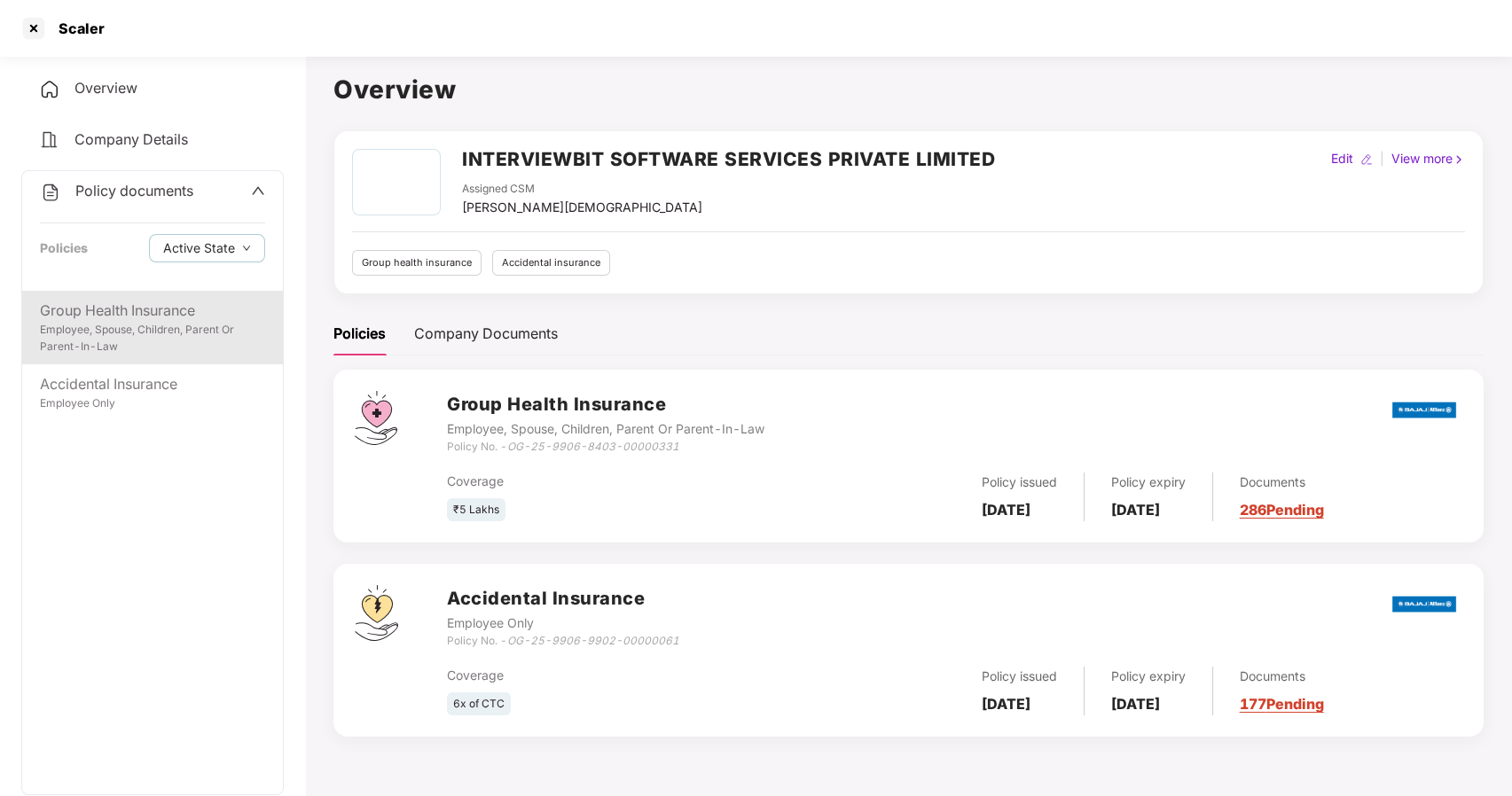
click at [141, 356] on div "Group Health Insurance Employee, Spouse, Children, Parent Or Parent-In-Law" at bounding box center [152, 327] width 261 height 73
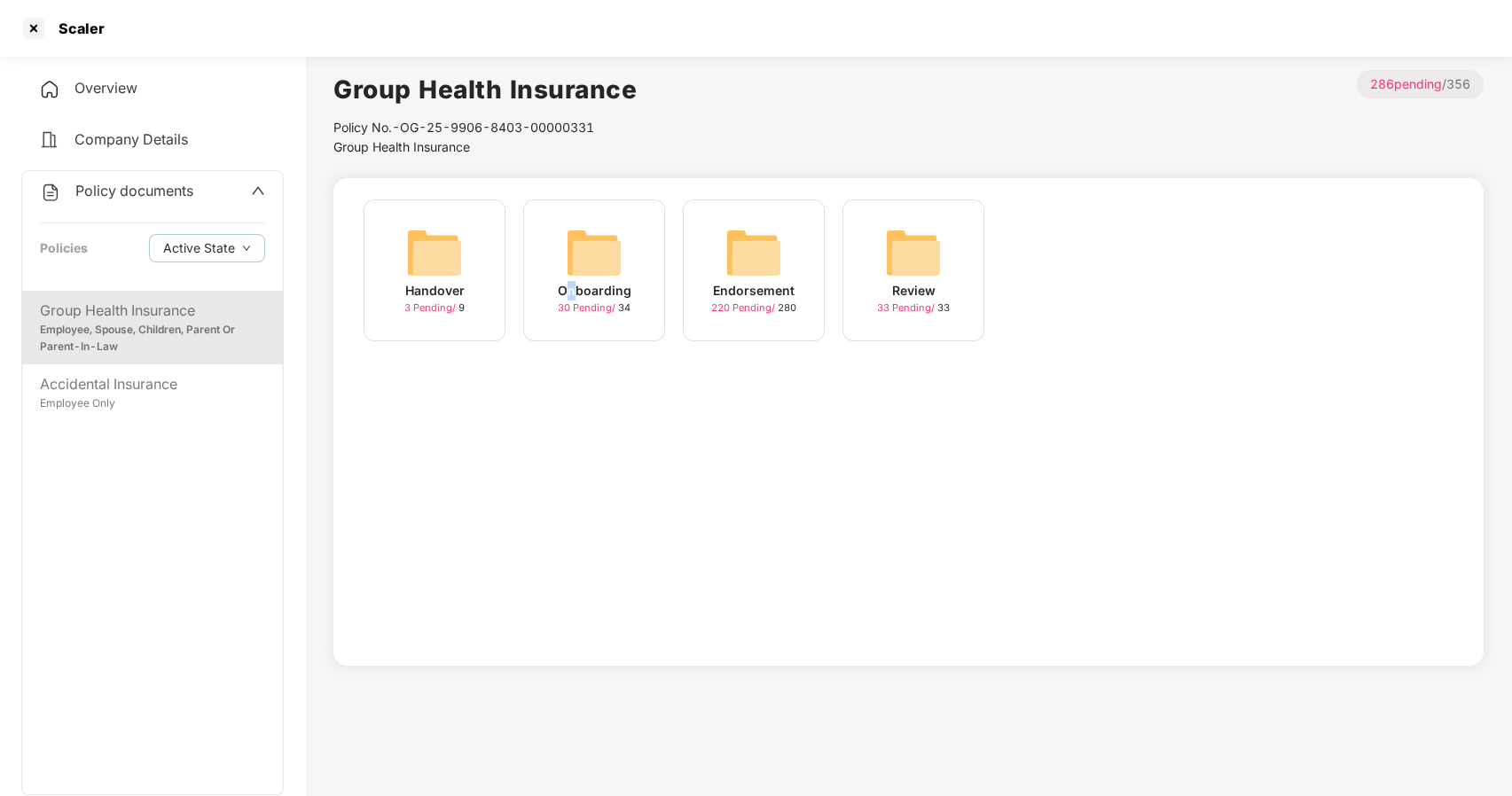
click at [576, 283] on div "Onboarding" at bounding box center [595, 290] width 73 height 19
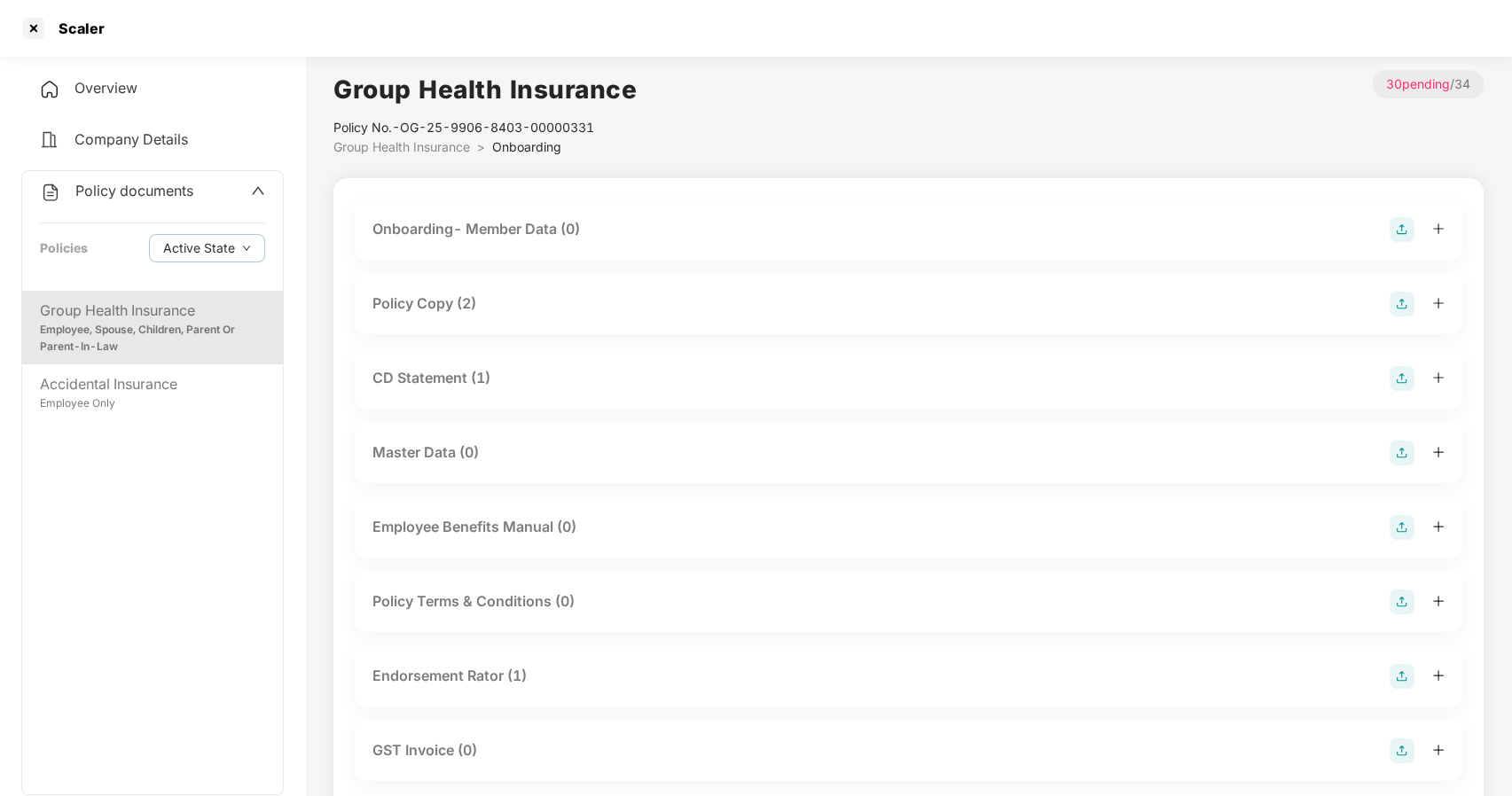
click at [409, 308] on div "Policy Copy (2)" at bounding box center [424, 304] width 104 height 22
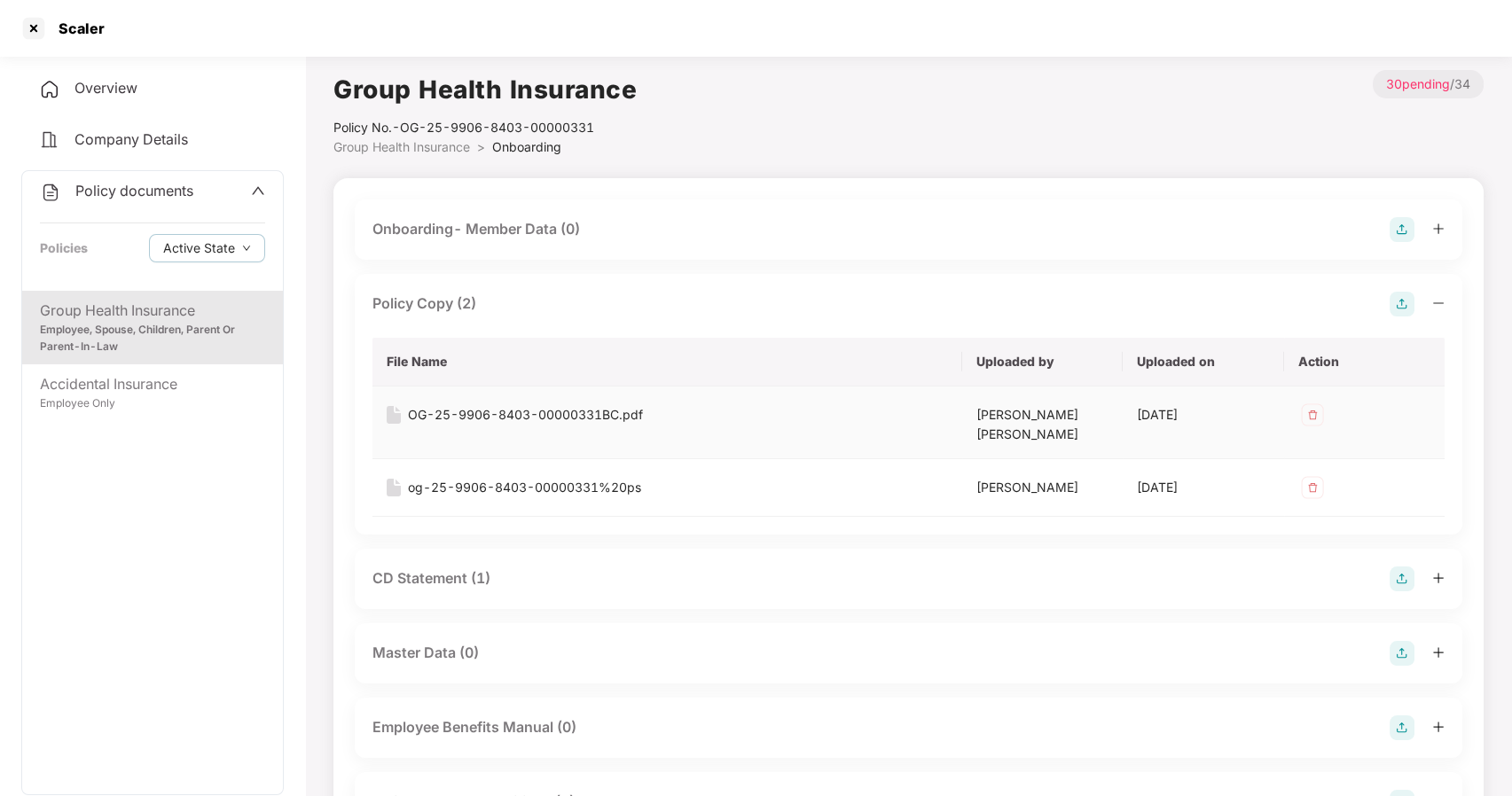
click at [483, 421] on div "OG-25-9906-8403-00000331BC.pdf" at bounding box center [525, 415] width 235 height 19
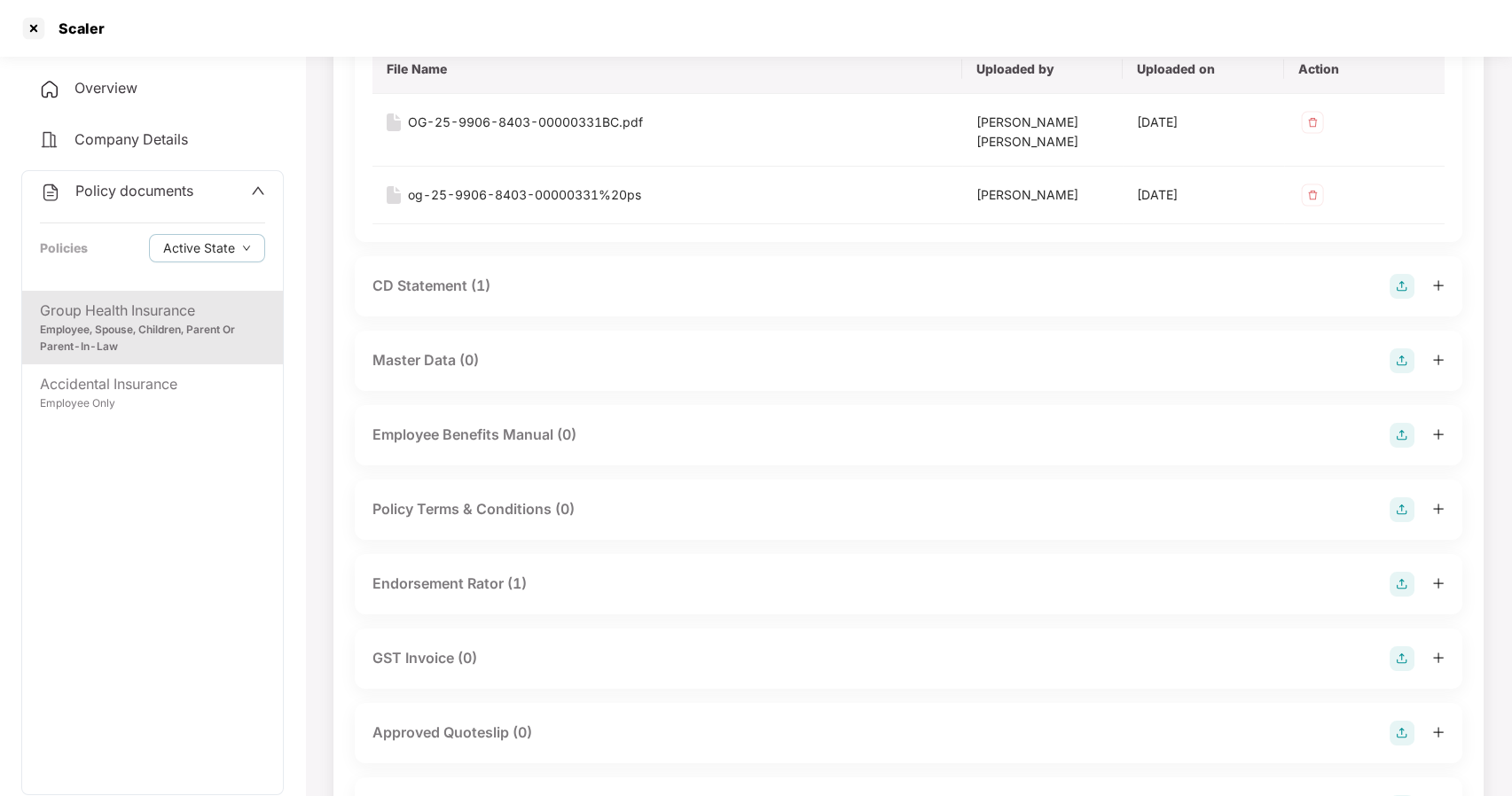
click at [144, 344] on div "Employee, Spouse, Children, Parent Or Parent-In-Law" at bounding box center [151, 338] width 225 height 34
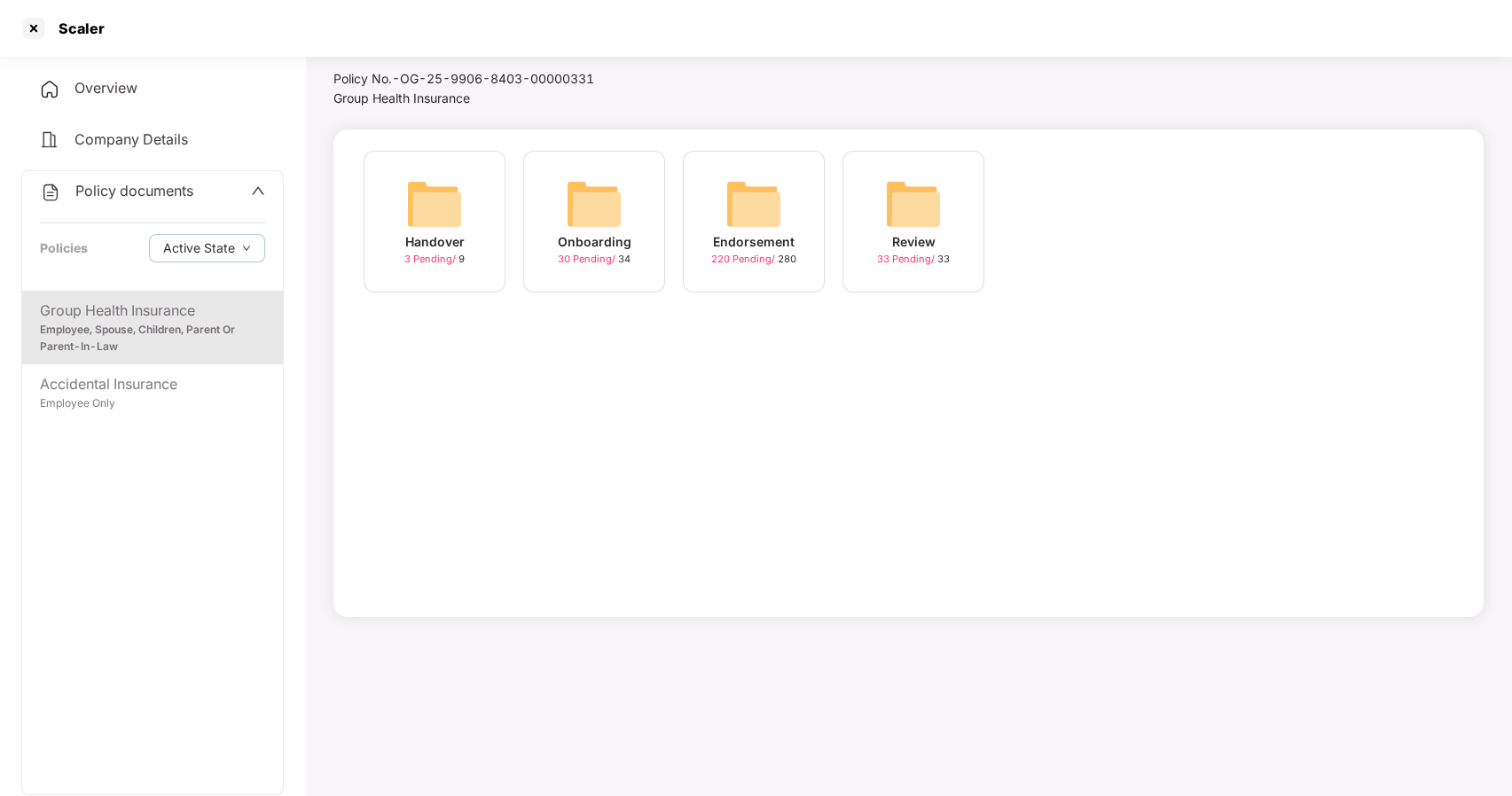
click at [433, 226] on img at bounding box center [435, 204] width 57 height 57
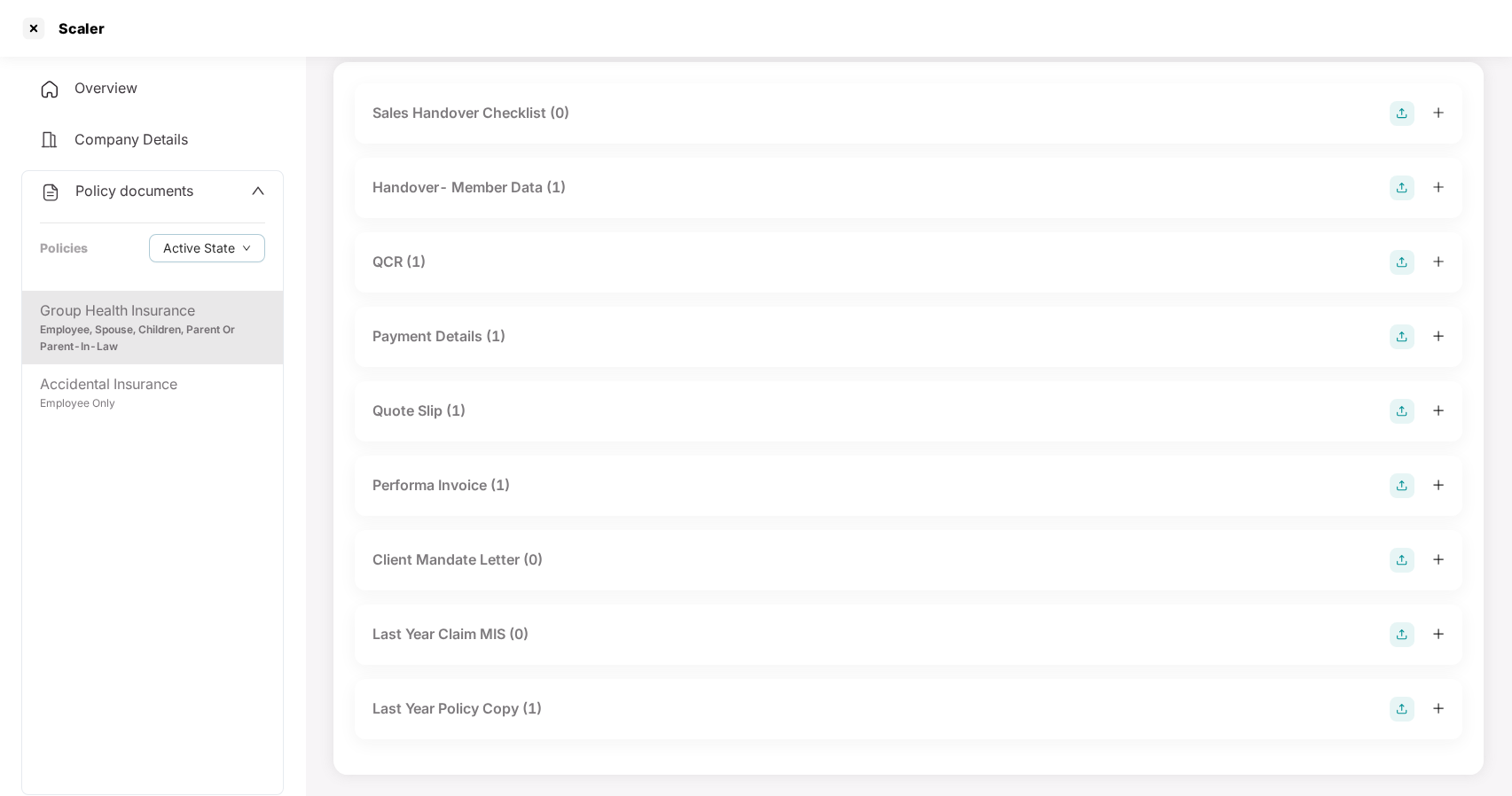
click at [437, 339] on div "Payment Details (1)" at bounding box center [439, 337] width 133 height 22
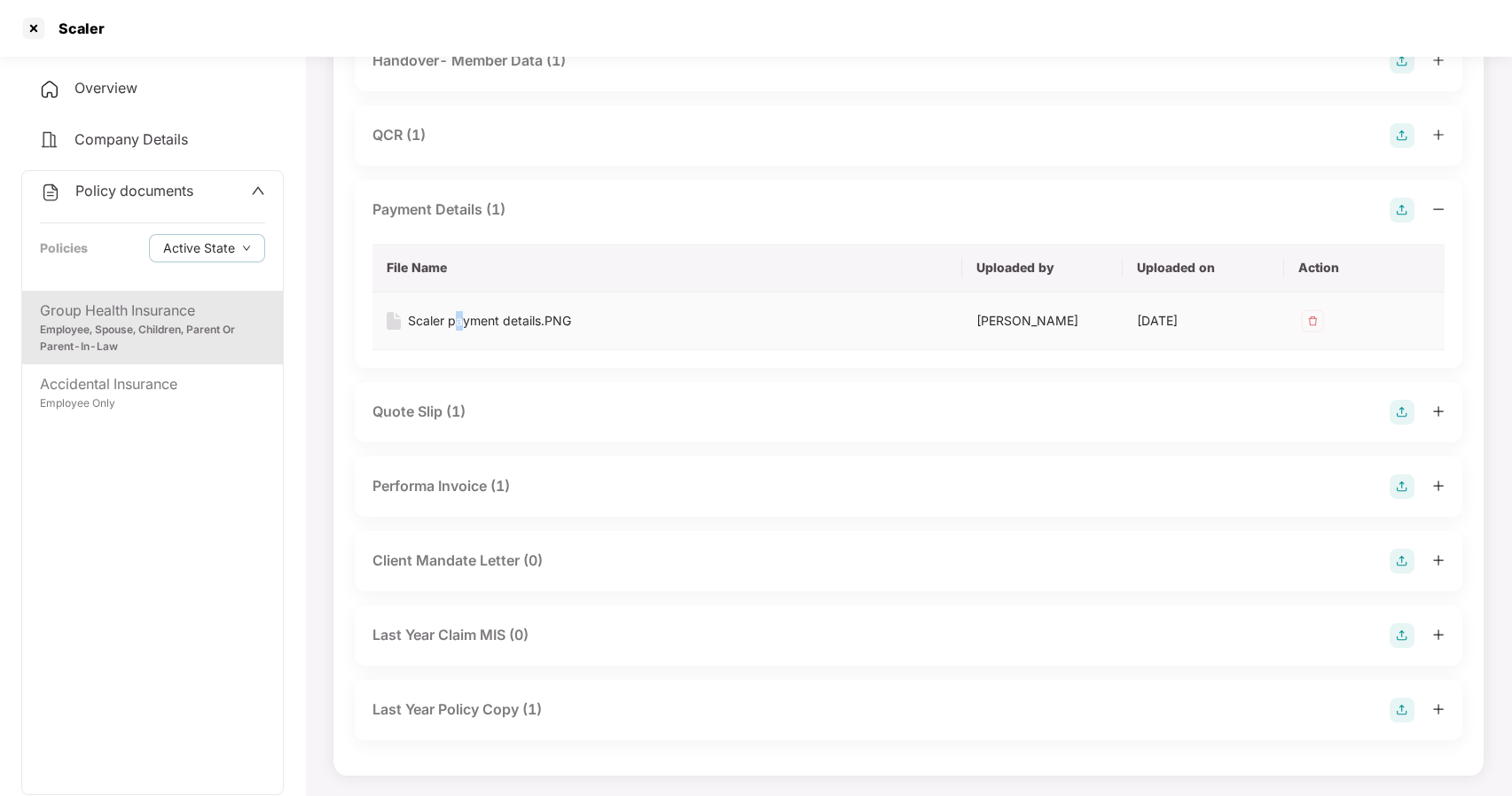
click at [458, 326] on div "Scaler payment details.PNG" at bounding box center [489, 320] width 163 height 19
click at [442, 409] on div "Quote Slip (1)" at bounding box center [418, 412] width 93 height 22
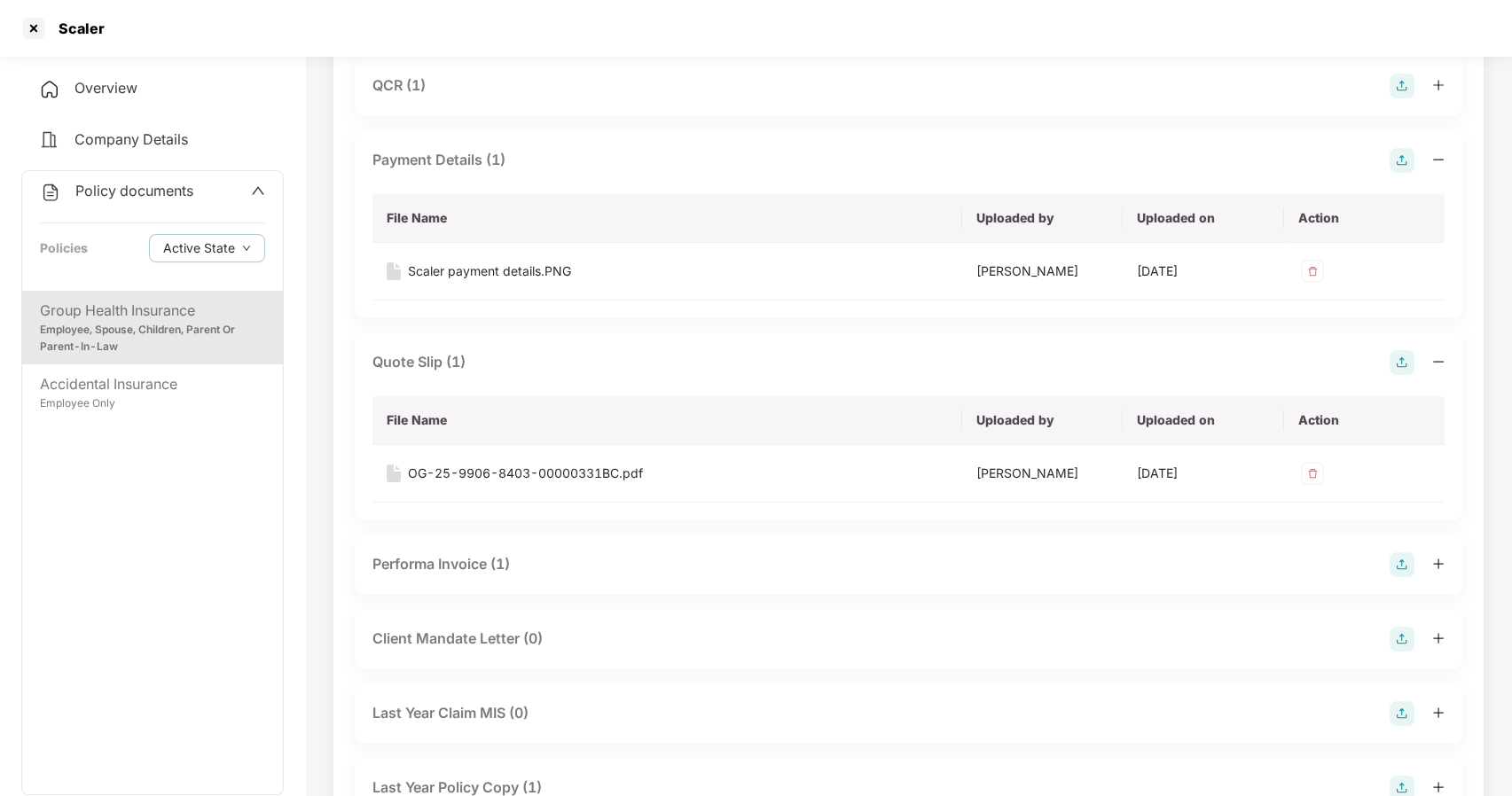
click at [450, 558] on div "Performa Invoice (1)" at bounding box center [441, 564] width 138 height 22
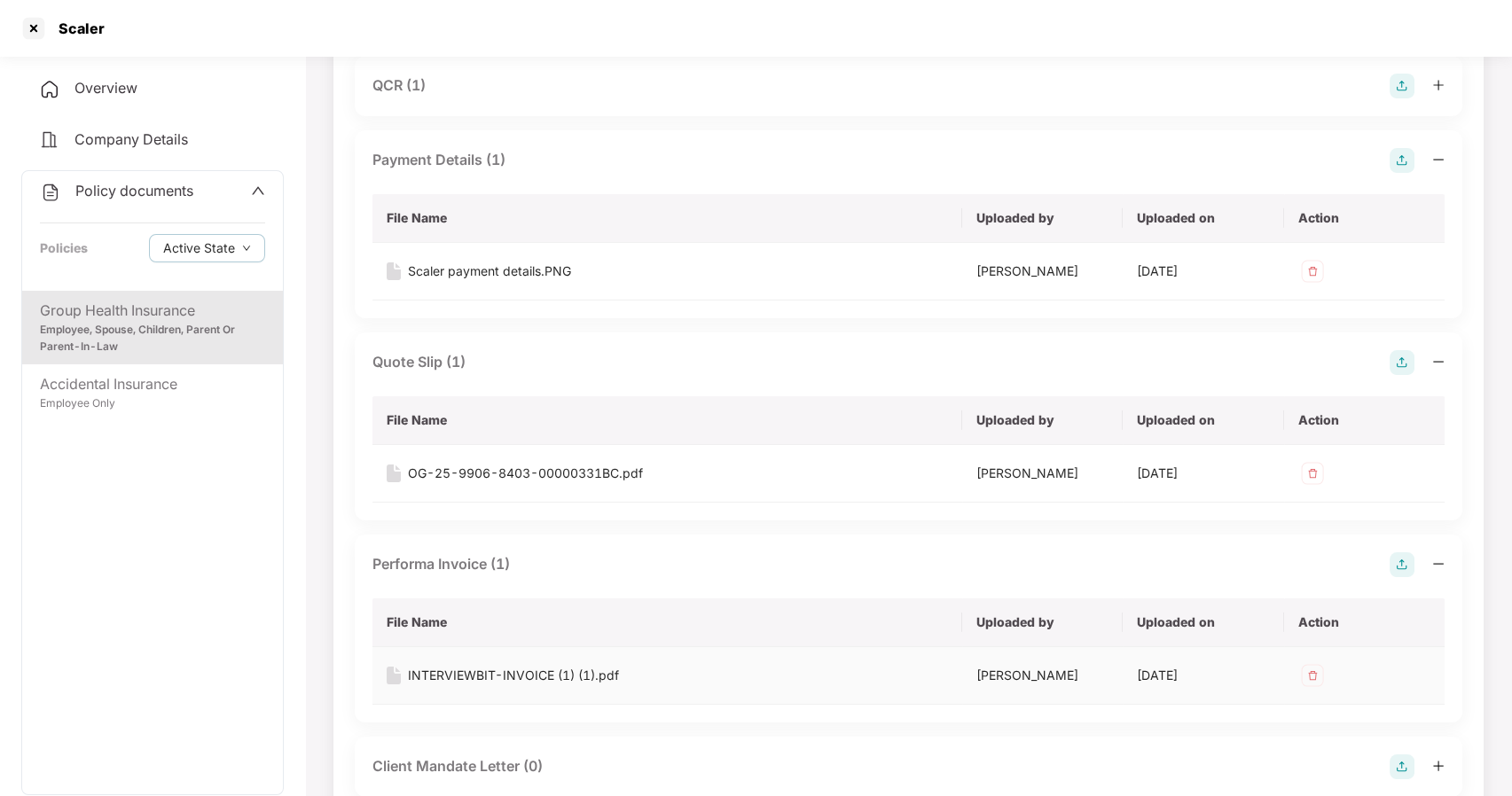
click at [501, 669] on div "INTERVIEWBIT-INVOICE (1) (1).pdf" at bounding box center [513, 675] width 211 height 19
click at [511, 470] on div "OG-25-9906-8403-00000331BC.pdf" at bounding box center [525, 472] width 235 height 19
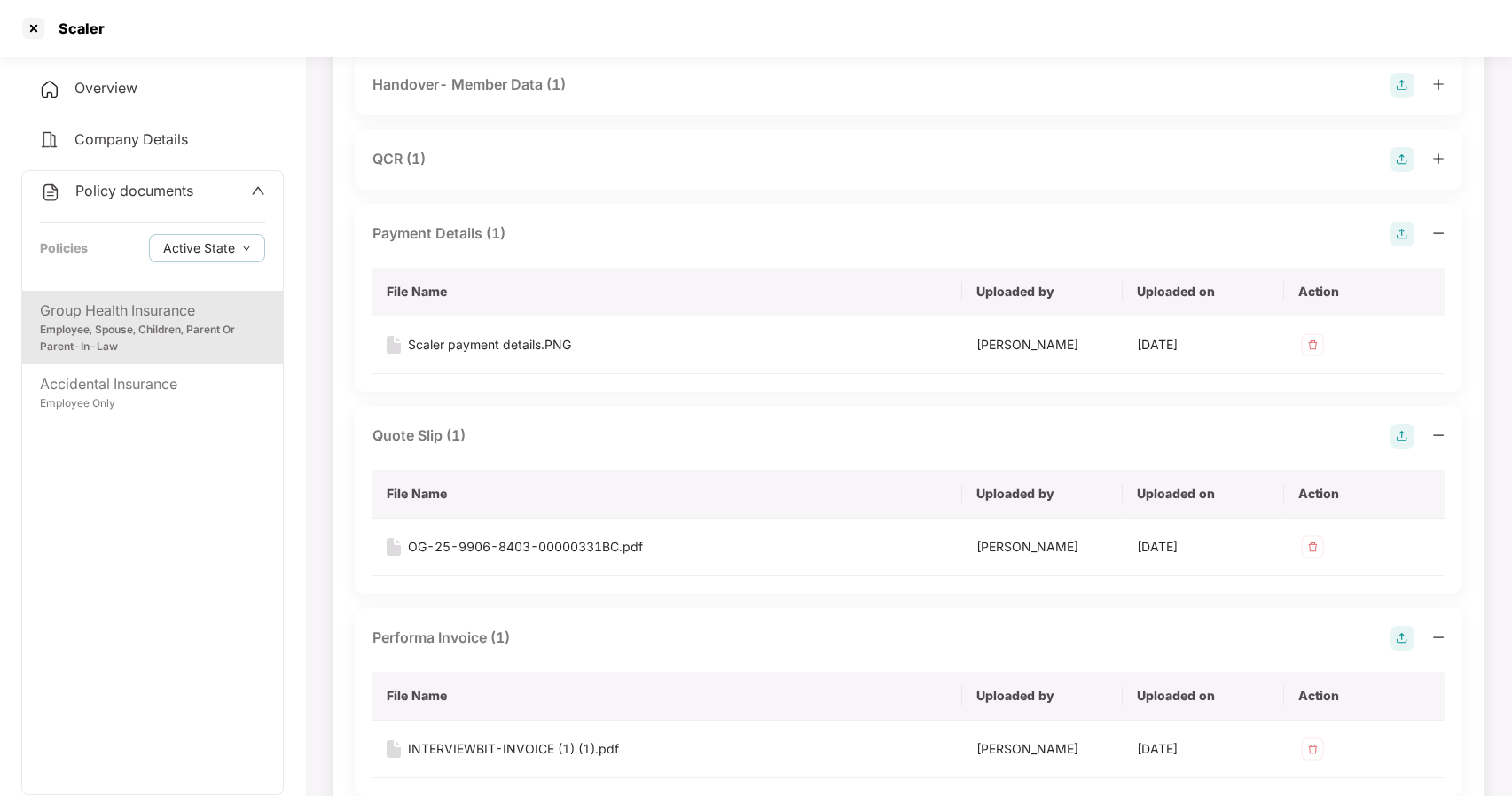
scroll to position [216, 0]
click at [511, 349] on div "Scaler payment details.PNG" at bounding box center [489, 347] width 163 height 19
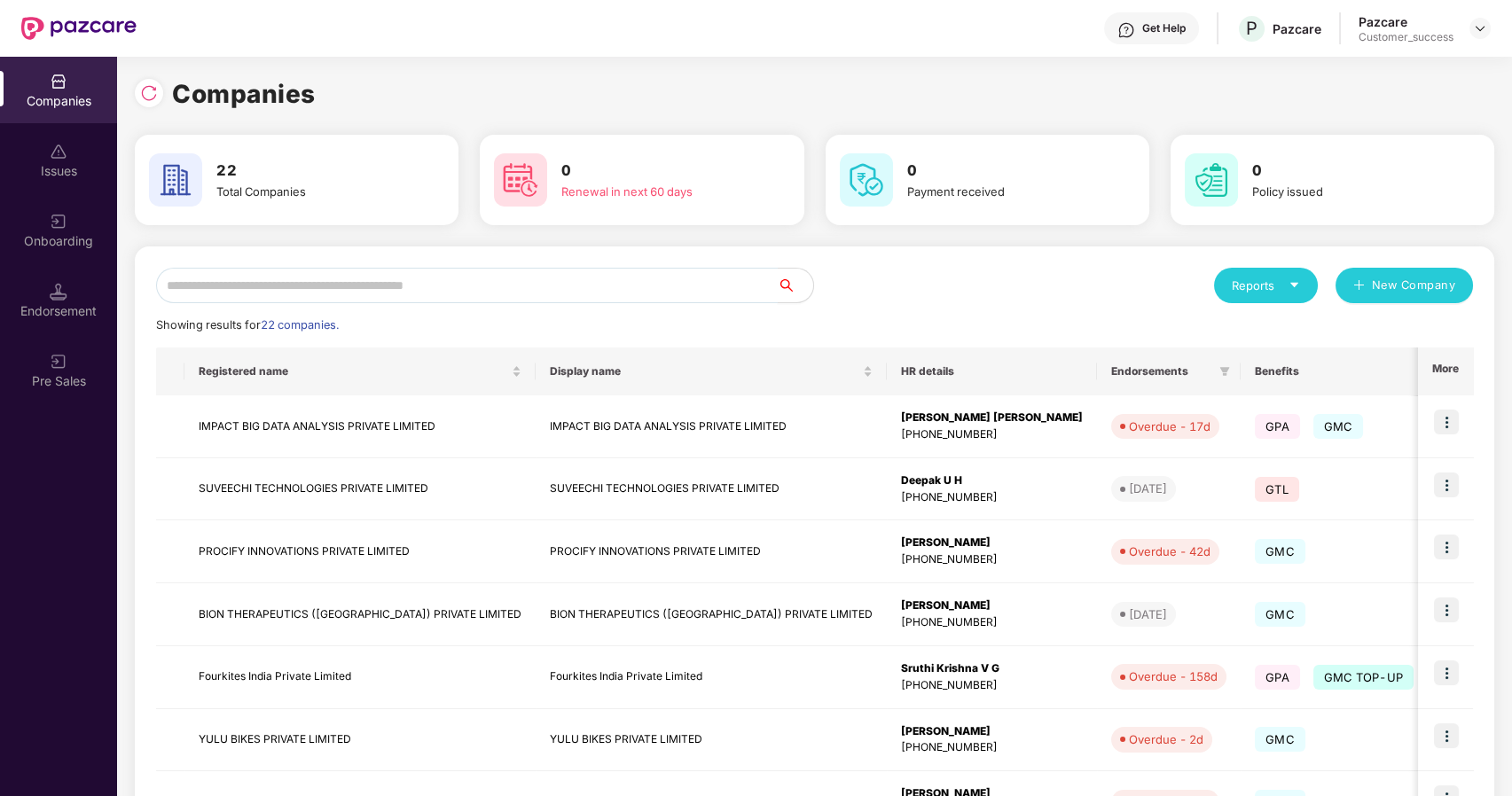
click at [257, 285] on input "text" at bounding box center [466, 285] width 621 height 36
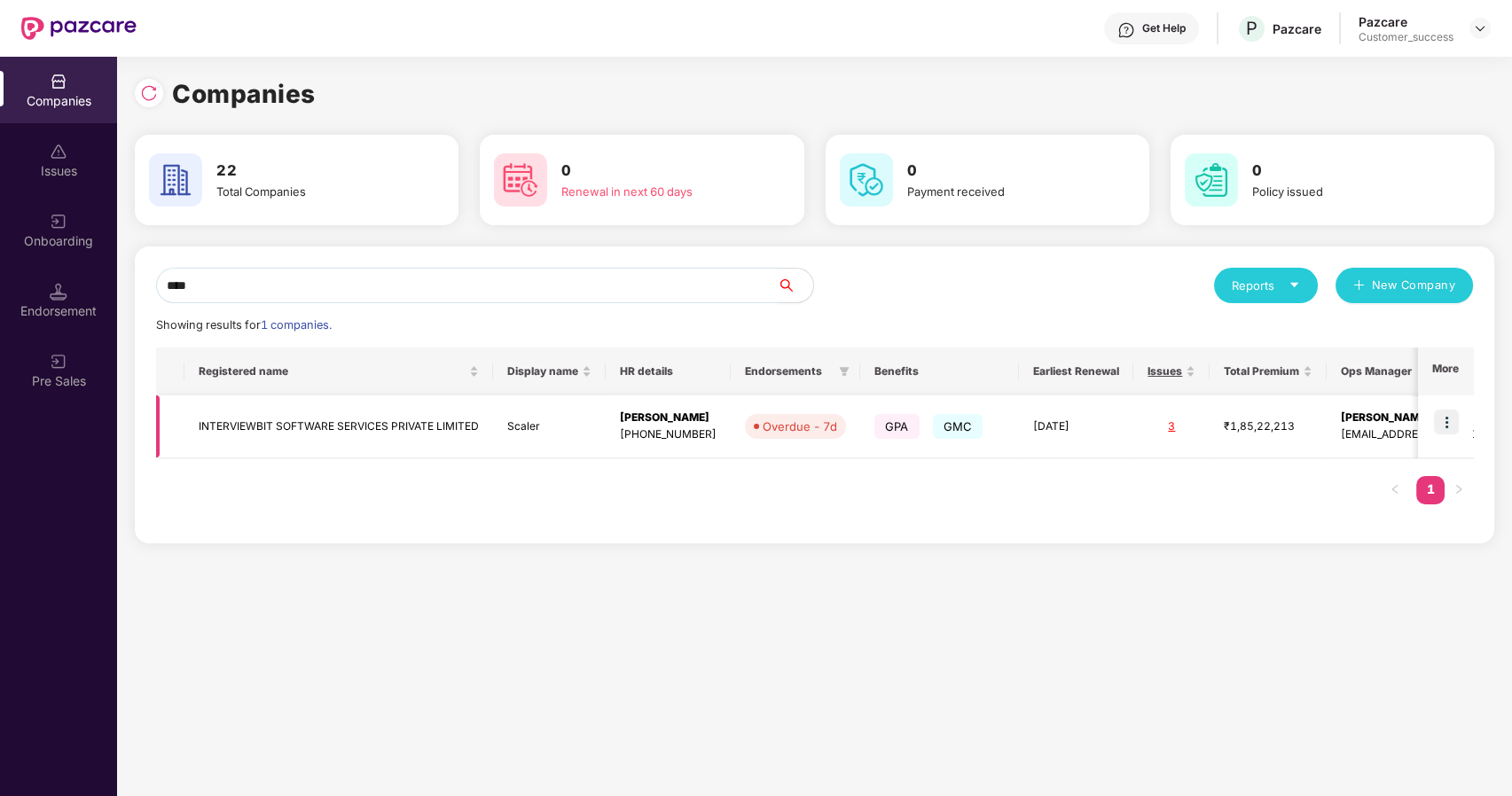
type input "****"
click at [1446, 411] on img at bounding box center [1446, 421] width 25 height 25
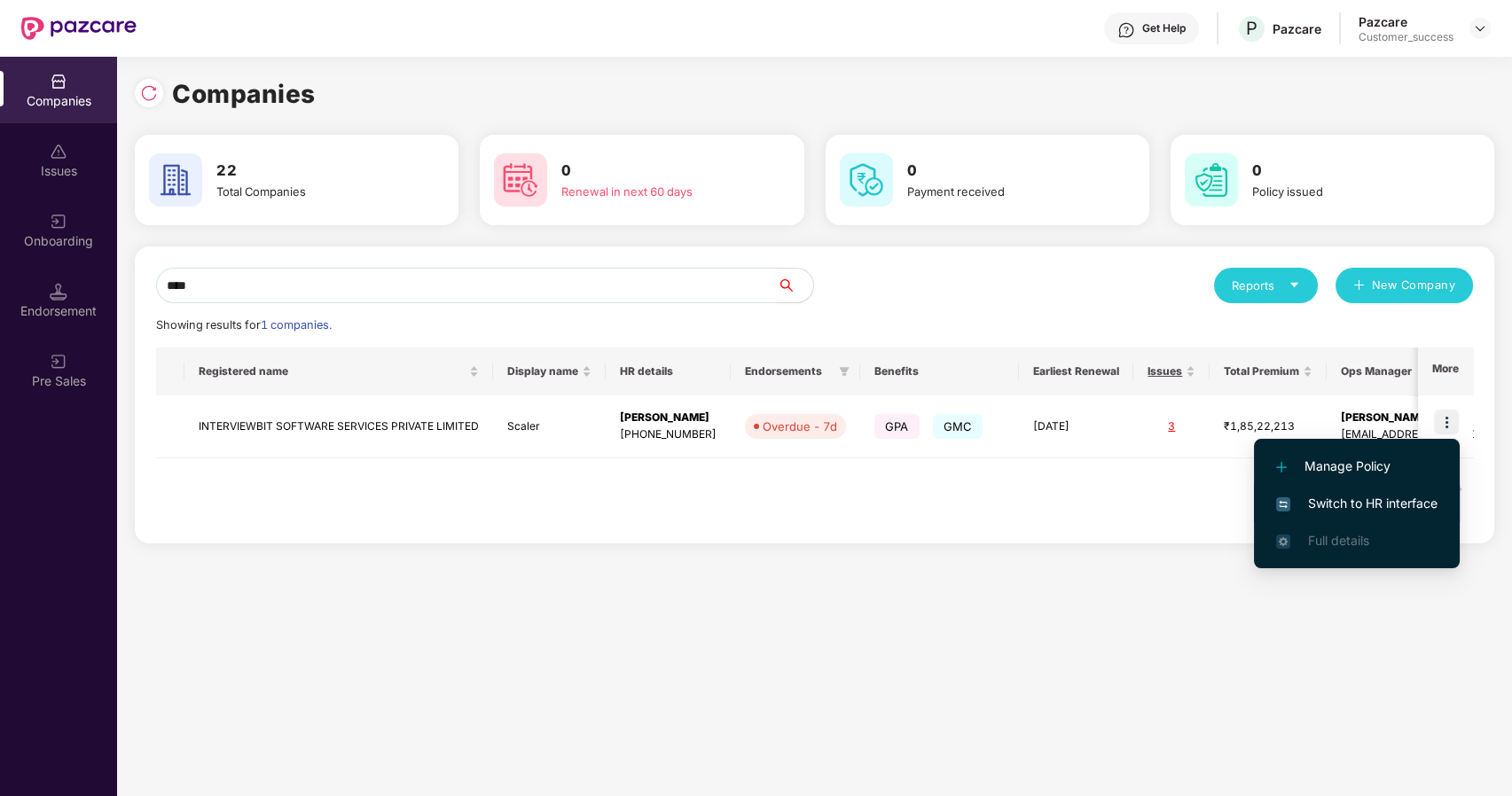
click at [1329, 493] on span "Switch to HR interface" at bounding box center [1357, 503] width 161 height 19
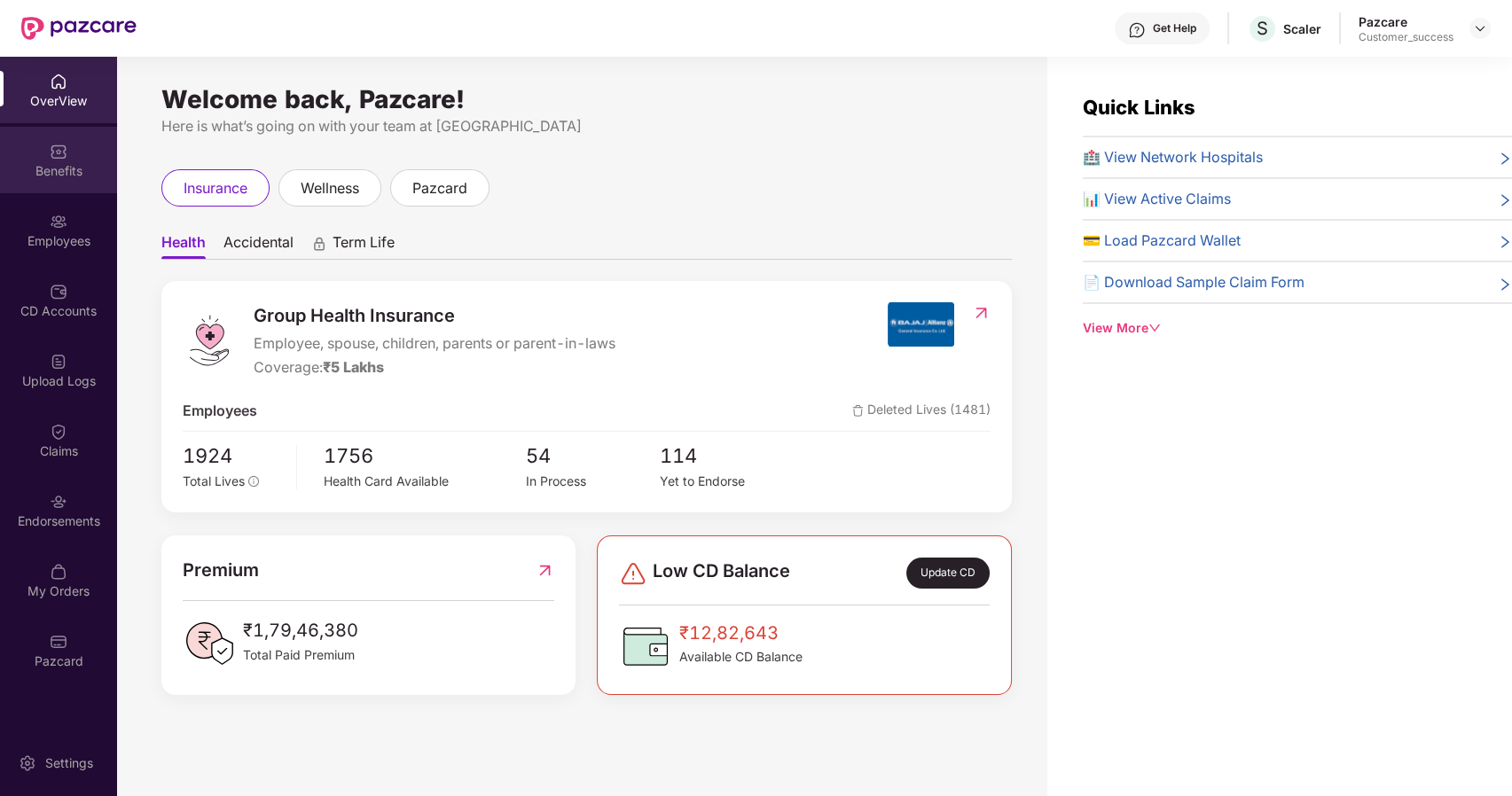
click at [63, 172] on div "Benefits" at bounding box center [59, 171] width 117 height 17
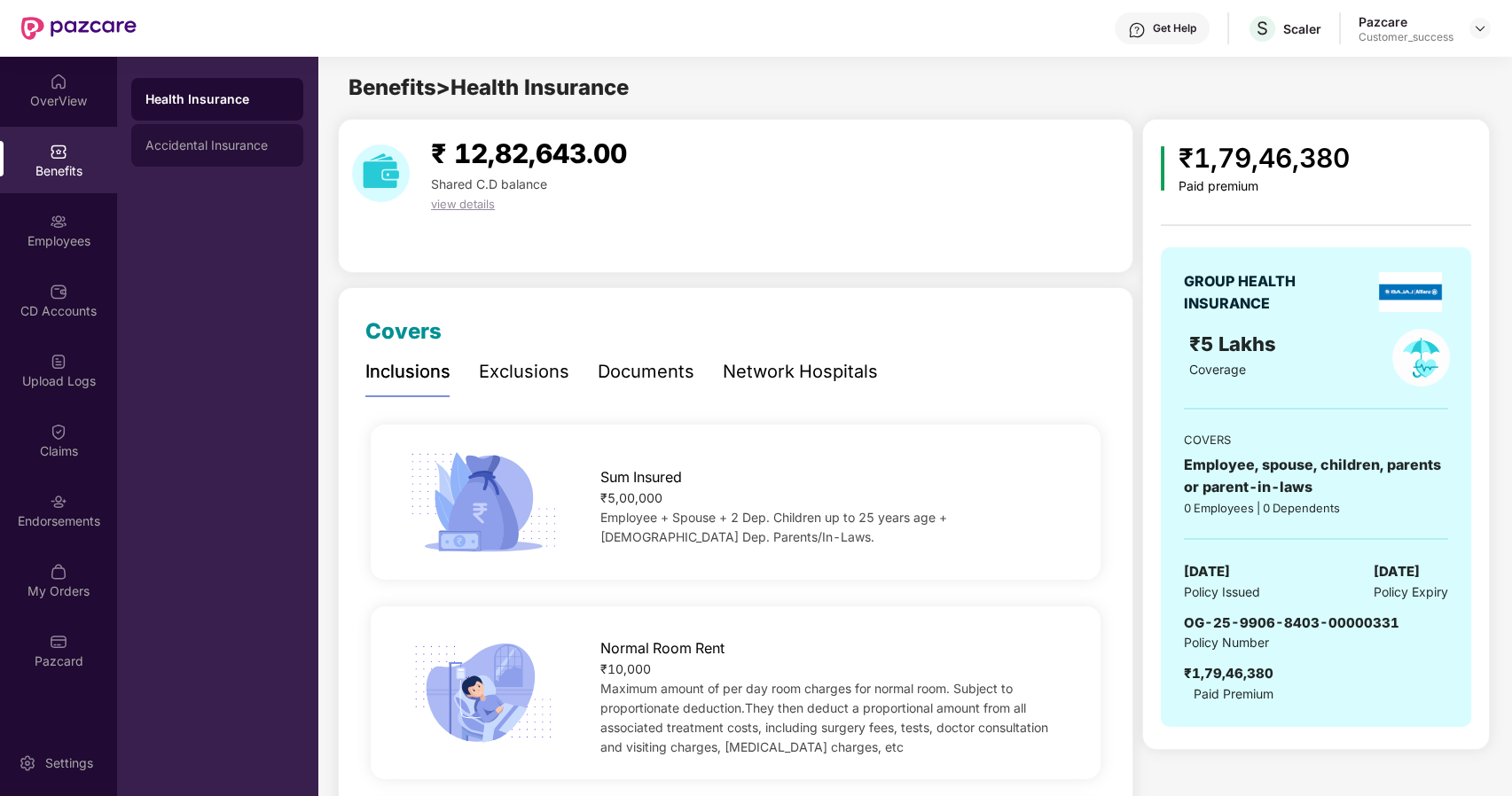
click at [183, 138] on div "Accidental Insurance" at bounding box center [217, 145] width 144 height 14
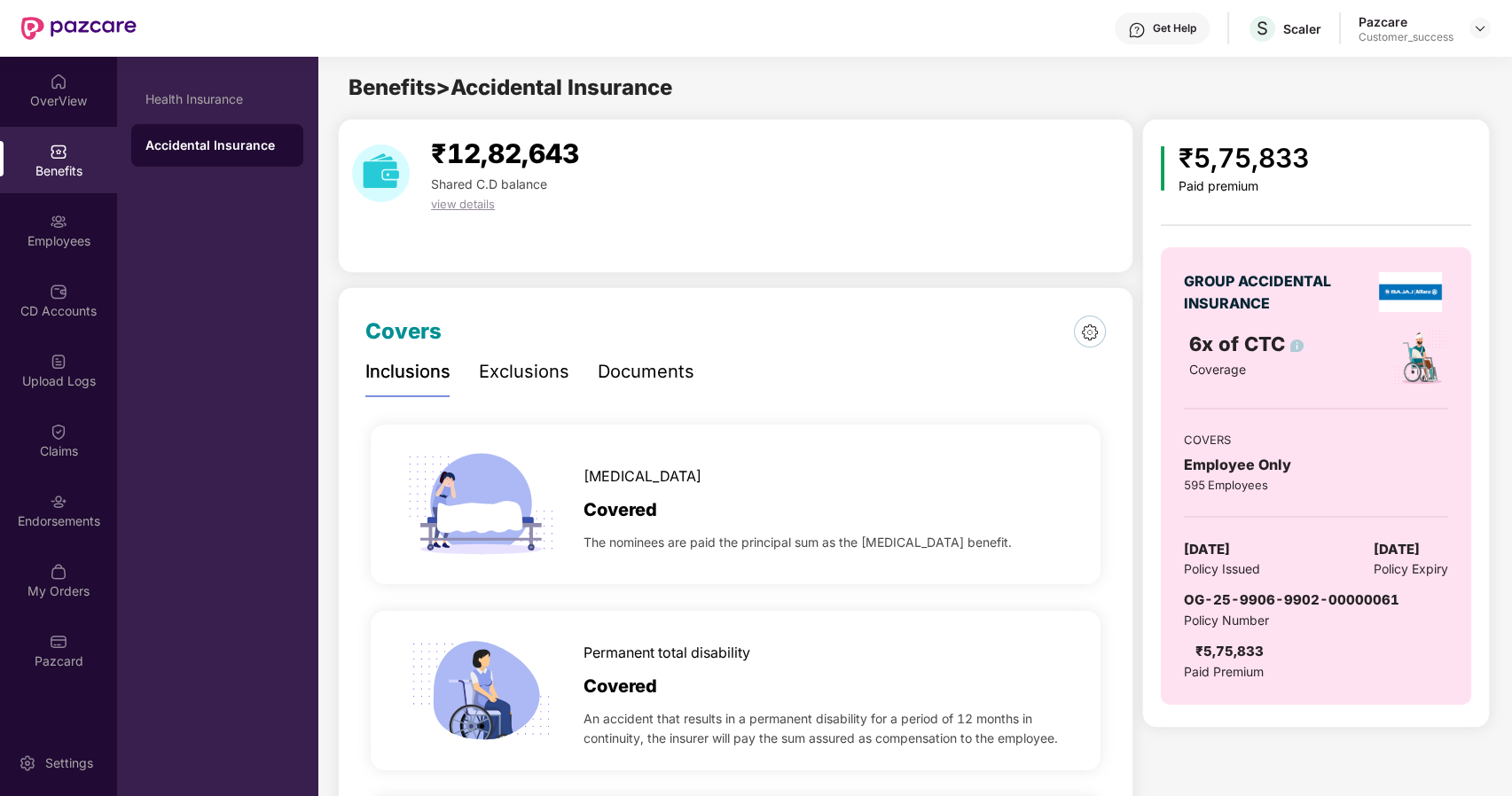
click at [629, 380] on div "Documents" at bounding box center [645, 371] width 96 height 28
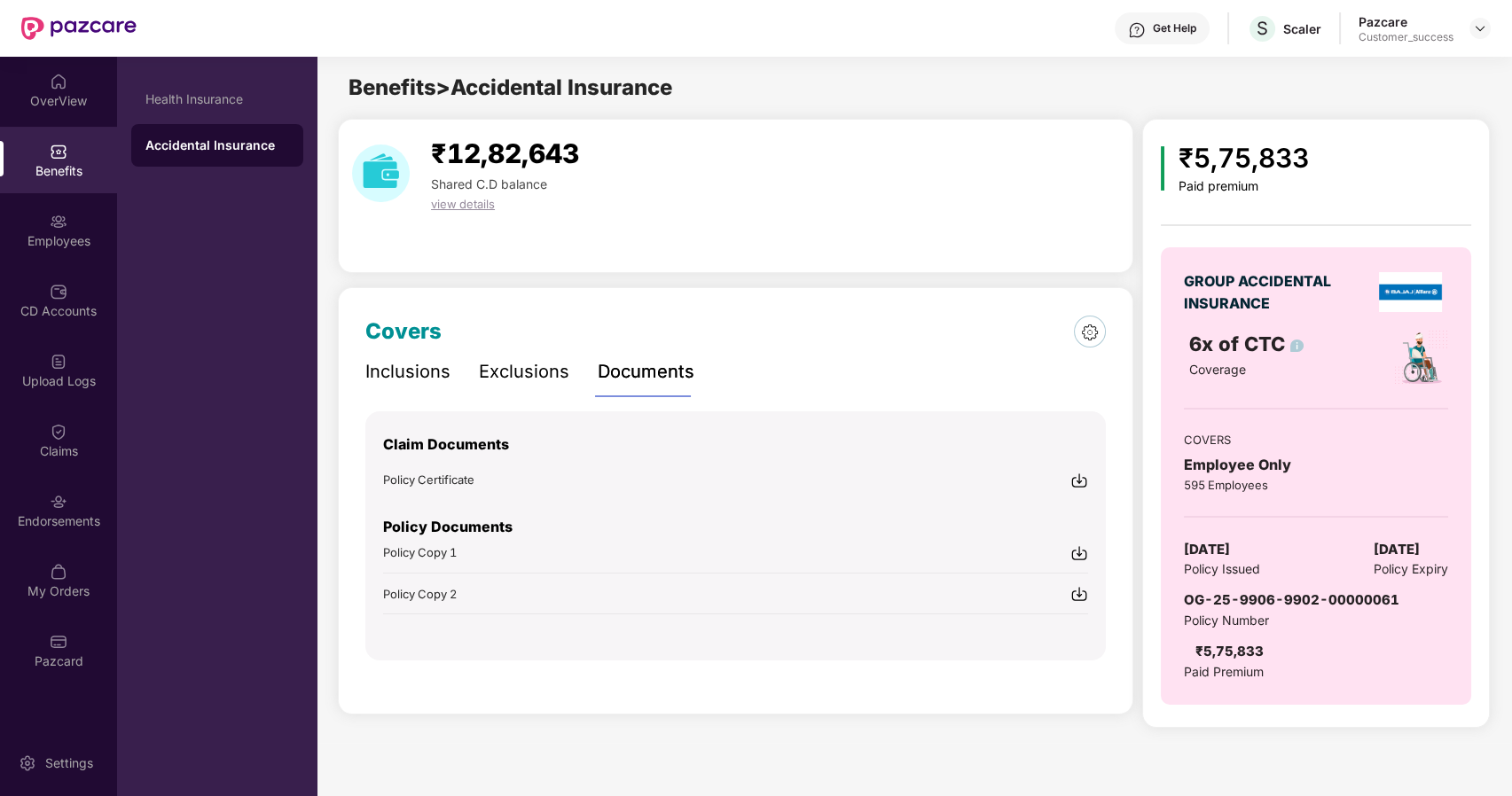
click at [449, 480] on span "Policy Certificate" at bounding box center [428, 479] width 92 height 14
click at [434, 553] on span "Policy Copy 1" at bounding box center [419, 551] width 73 height 14
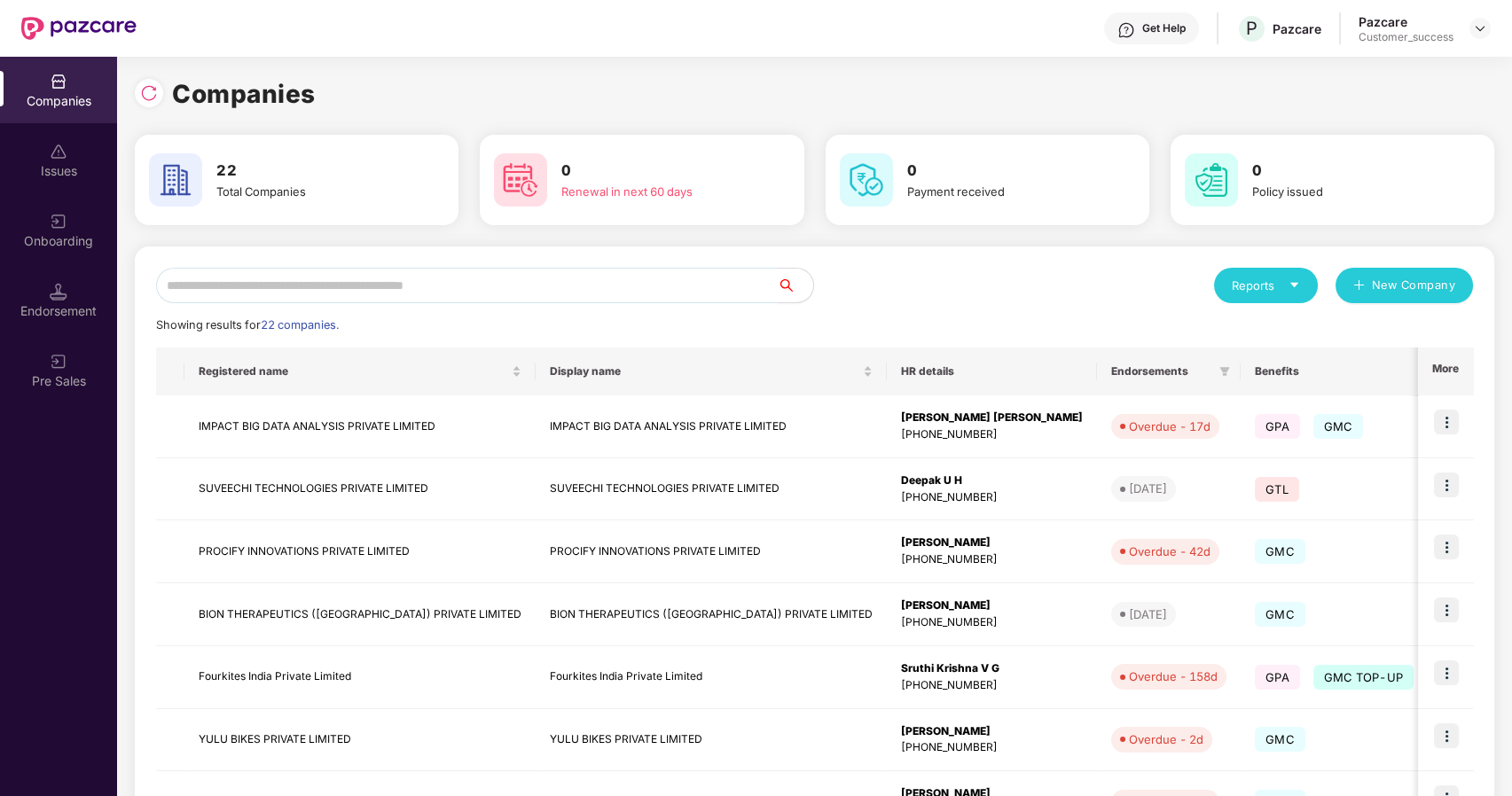
click at [631, 278] on input "text" at bounding box center [466, 285] width 621 height 36
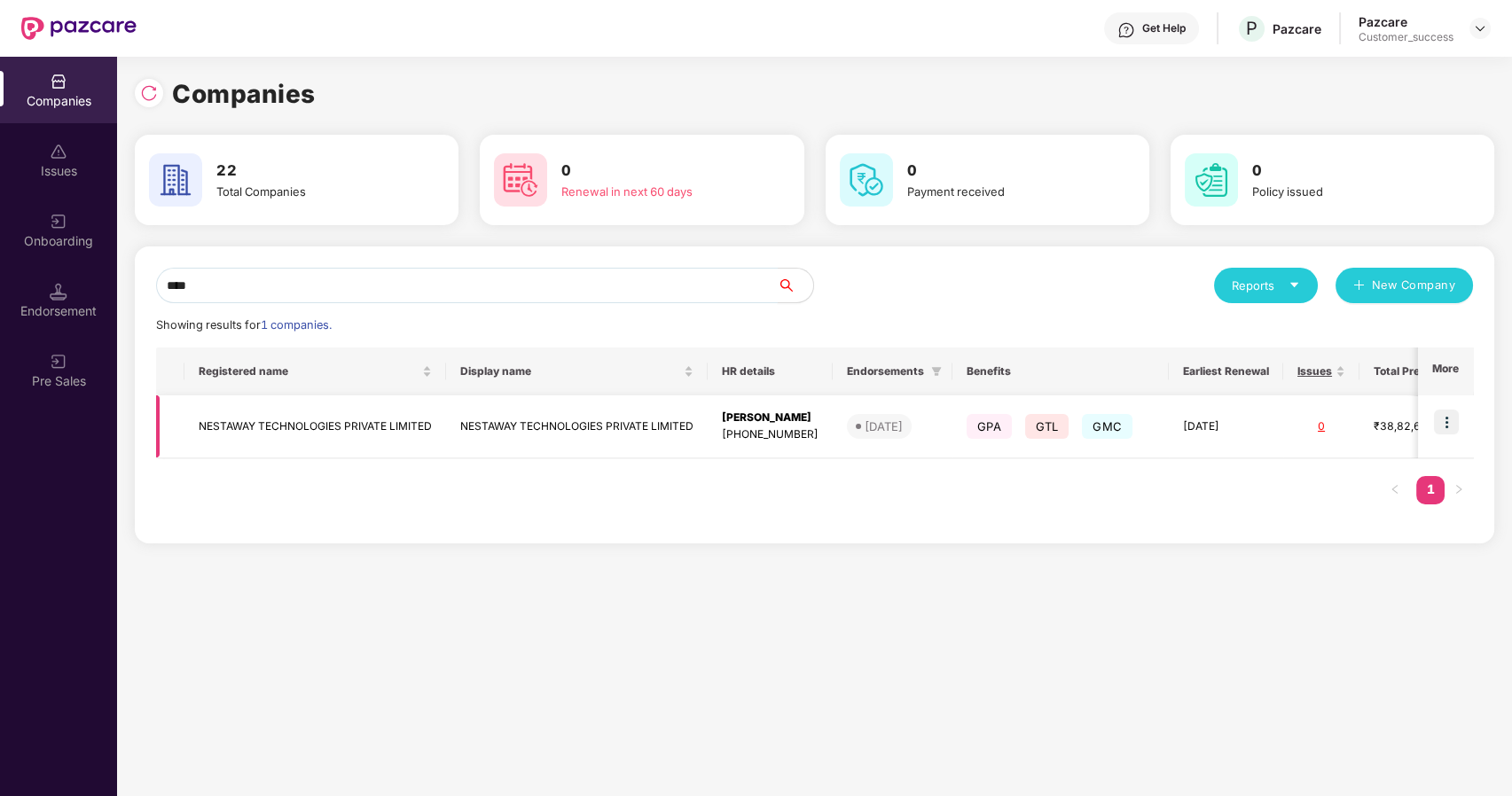
type input "****"
click at [1443, 409] on img at bounding box center [1446, 421] width 25 height 25
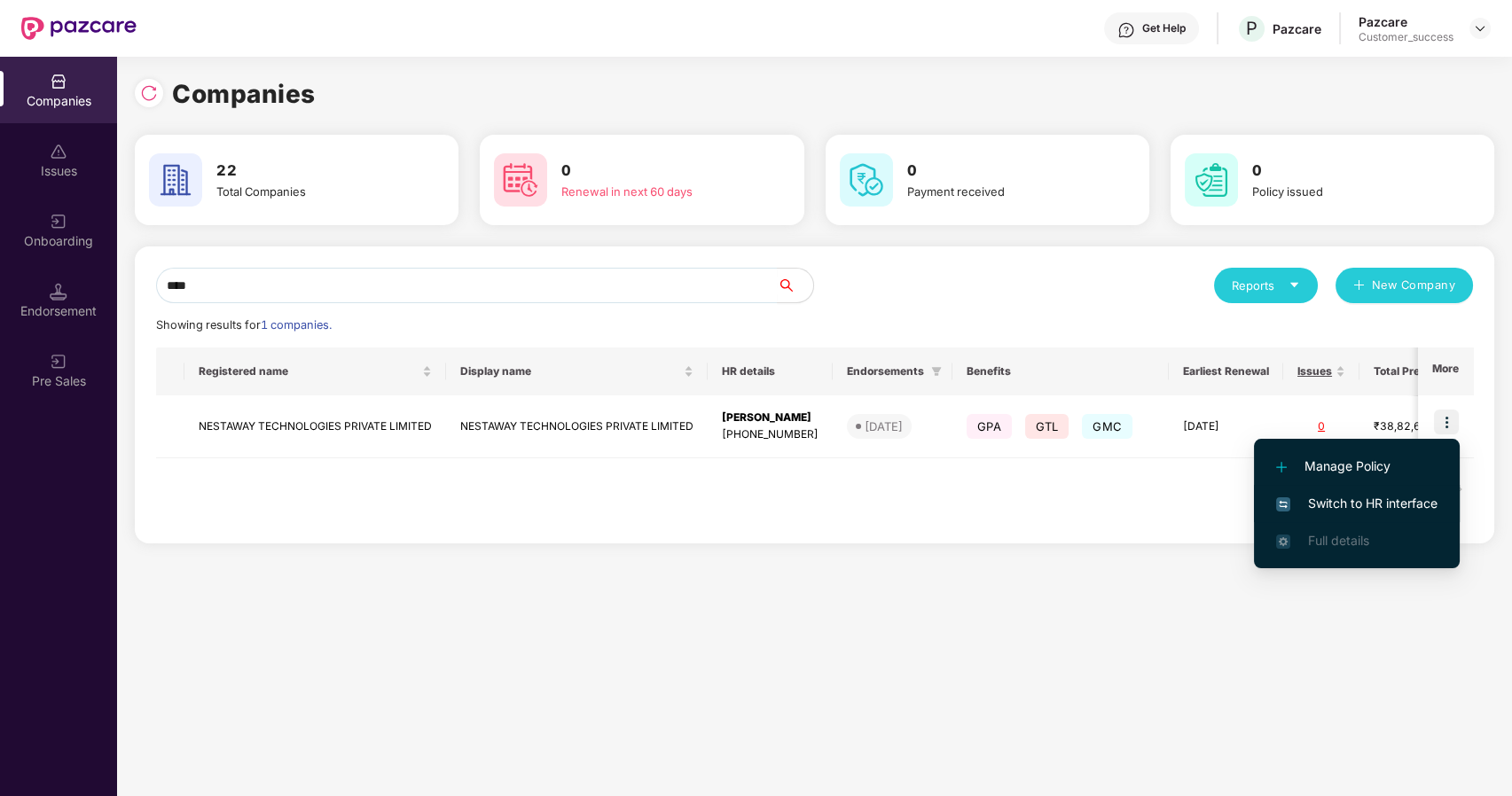
click at [1298, 514] on li "Switch to HR interface" at bounding box center [1356, 503] width 206 height 38
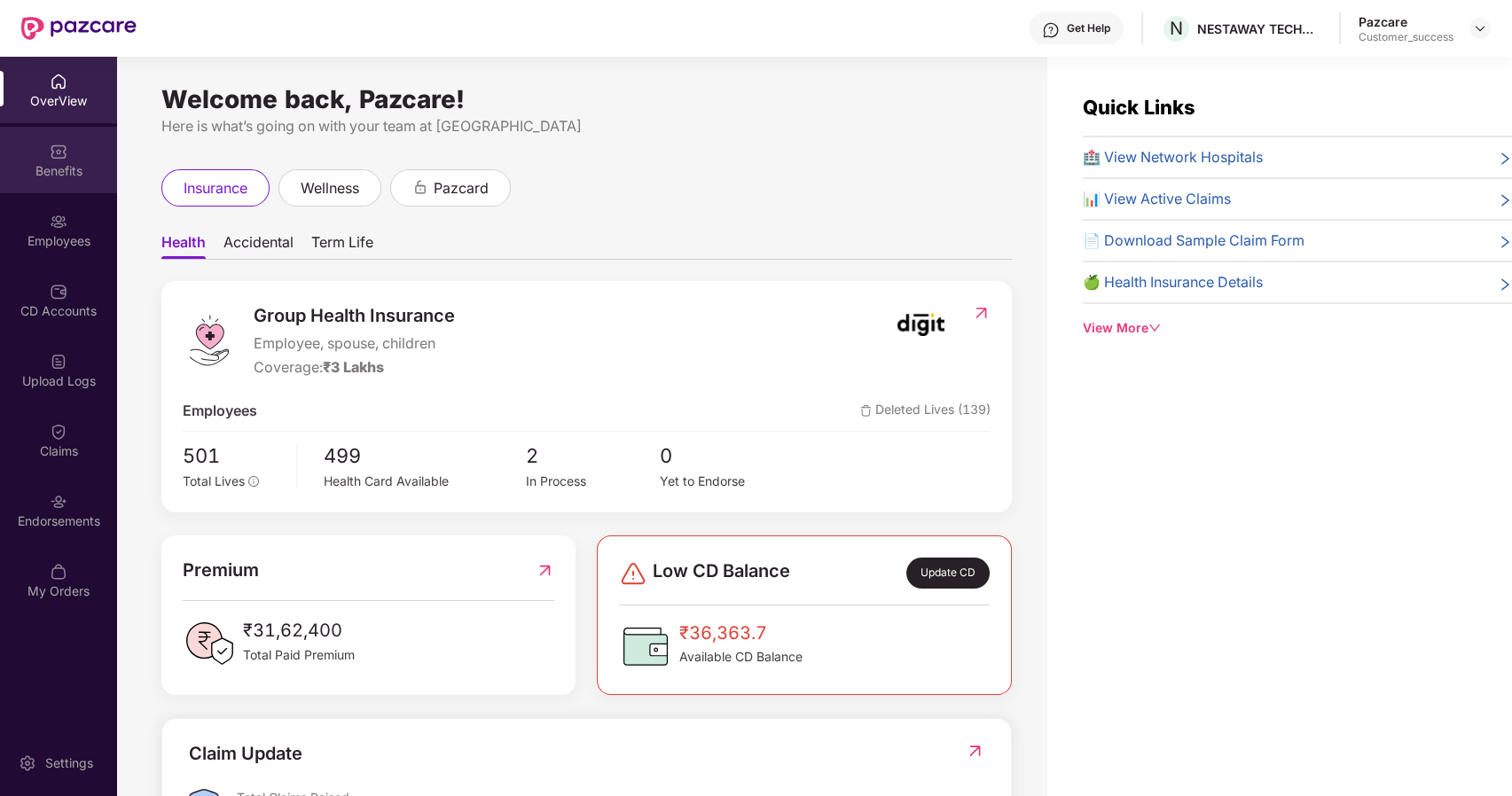
click at [45, 177] on div "Benefits" at bounding box center [59, 171] width 117 height 17
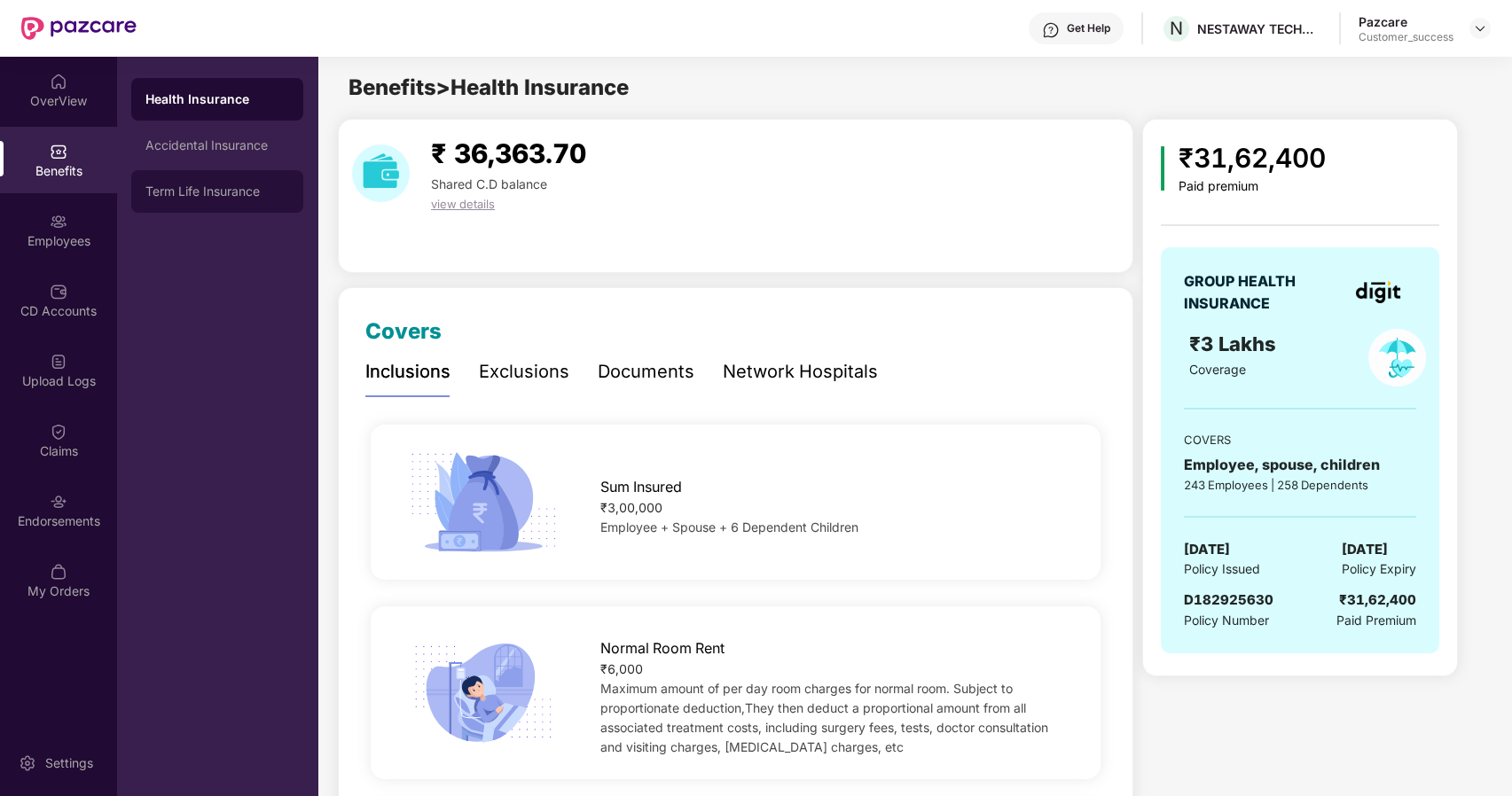
click at [177, 205] on div "Term Life Insurance" at bounding box center [217, 192] width 172 height 42
